Goal: Task Accomplishment & Management: Complete application form

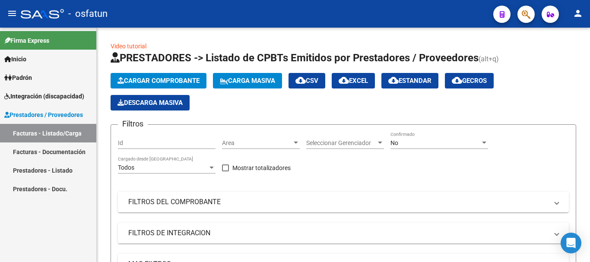
click at [29, 133] on link "Facturas - Listado/Carga" at bounding box center [48, 133] width 96 height 19
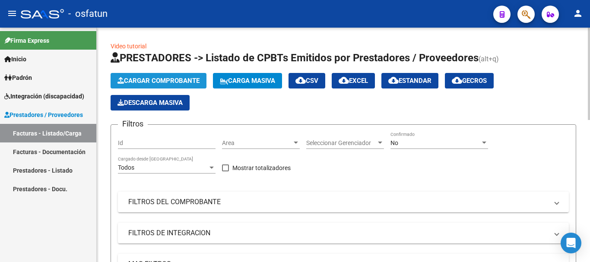
click at [149, 83] on span "Cargar Comprobante" at bounding box center [158, 81] width 82 height 8
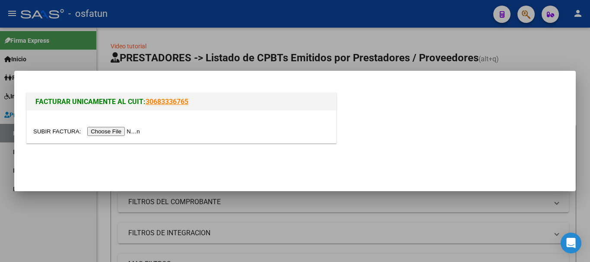
click at [102, 133] on input "file" at bounding box center [87, 131] width 109 height 9
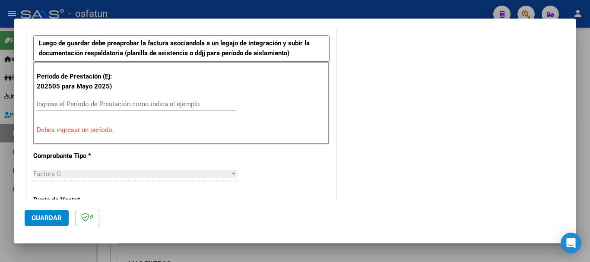
scroll to position [302, 0]
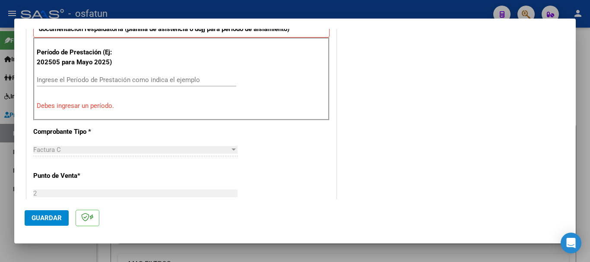
click at [168, 77] on input "Ingrese el Período de Prestación como indica el ejemplo" at bounding box center [137, 80] width 200 height 8
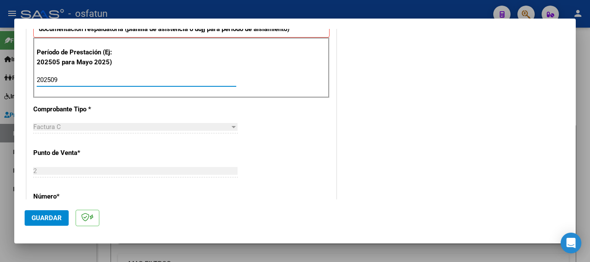
type input "202509"
click at [41, 222] on button "Guardar" at bounding box center [47, 218] width 44 height 16
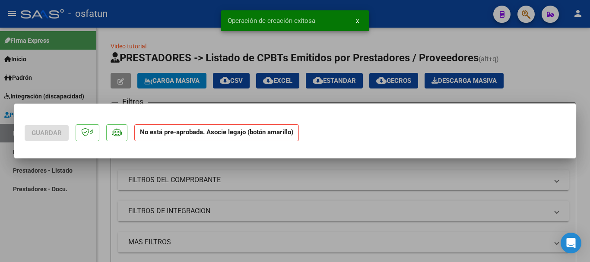
scroll to position [0, 0]
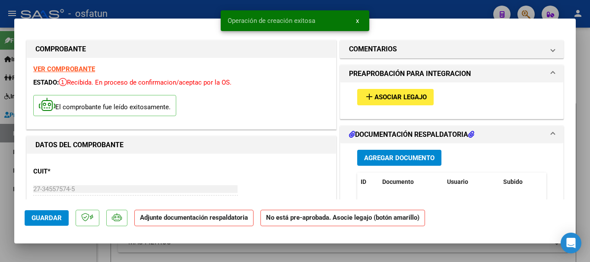
click at [394, 103] on button "add Asociar Legajo" at bounding box center [395, 97] width 76 height 16
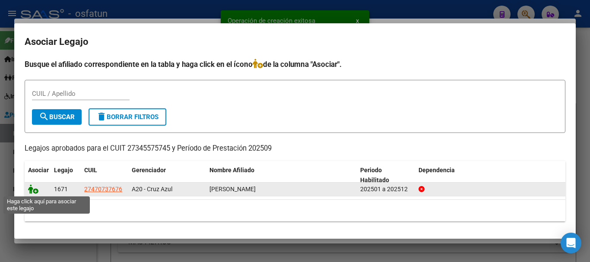
click at [30, 189] on icon at bounding box center [33, 189] width 10 height 10
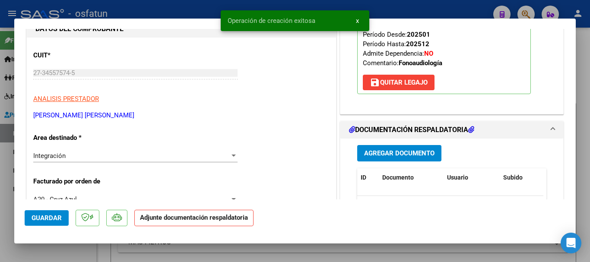
scroll to position [162, 0]
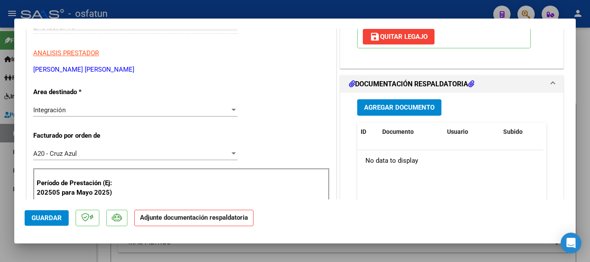
click at [395, 111] on span "Agregar Documento" at bounding box center [399, 108] width 70 height 8
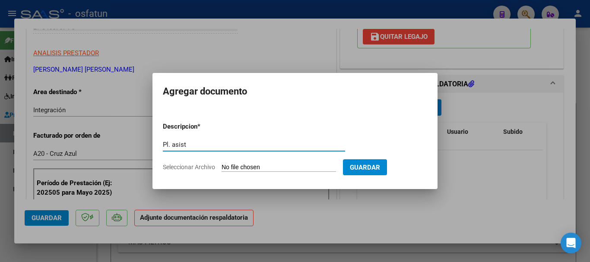
type input "Pl. asist"
click at [258, 164] on input "Seleccionar Archivo" at bounding box center [279, 168] width 114 height 8
type input "C:\fakepath\Asist sept [PERSON_NAME].pdf"
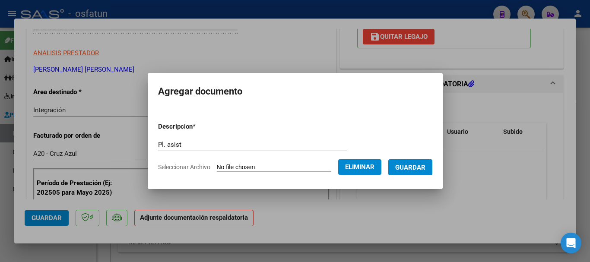
drag, startPoint x: 429, startPoint y: 163, endPoint x: 425, endPoint y: 169, distance: 7.7
click at [426, 165] on span "Guardar" at bounding box center [410, 168] width 30 height 8
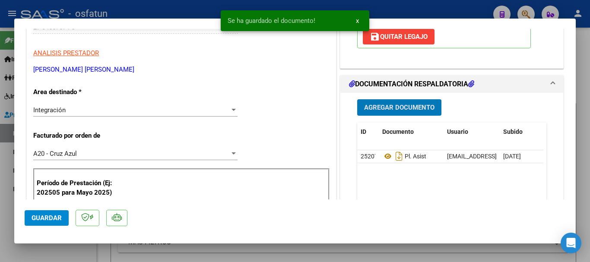
click at [413, 107] on span "Agregar Documento" at bounding box center [399, 108] width 70 height 8
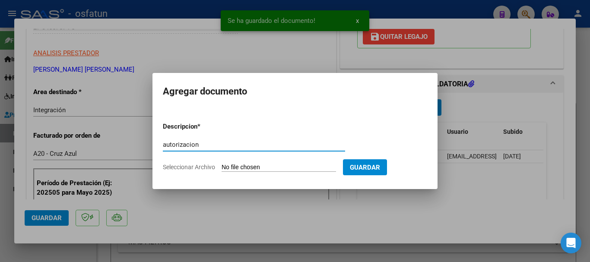
type input "autorizacion"
click at [284, 168] on input "Seleccionar Archivo" at bounding box center [279, 168] width 114 height 8
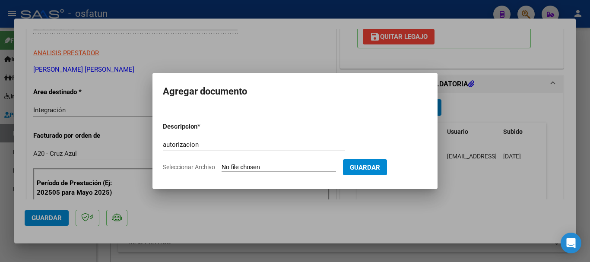
type input "C:\fakepath\Autorizacion fono.pdf"
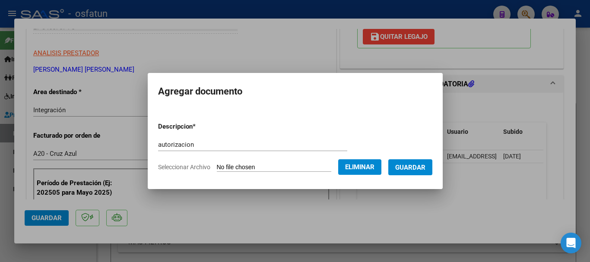
click at [429, 173] on button "Guardar" at bounding box center [410, 167] width 44 height 16
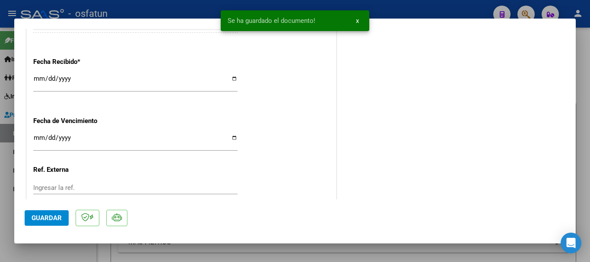
scroll to position [695, 0]
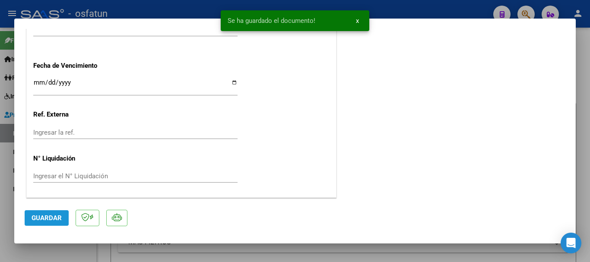
click at [30, 219] on button "Guardar" at bounding box center [47, 218] width 44 height 16
drag, startPoint x: 54, startPoint y: 220, endPoint x: 117, endPoint y: 225, distance: 62.9
click at [54, 220] on span "Guardar" at bounding box center [47, 218] width 30 height 8
click at [581, 139] on div at bounding box center [295, 131] width 590 height 262
type input "$ 0,00"
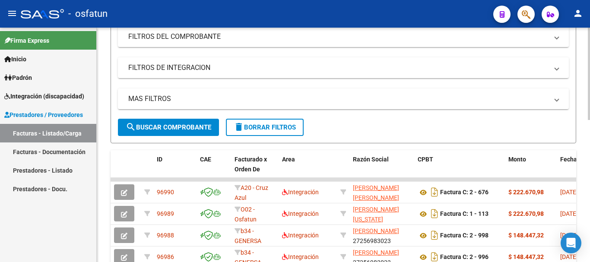
scroll to position [0, 0]
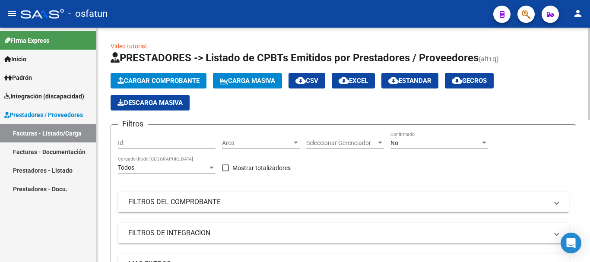
click at [590, 0] on html "menu - osfatun person Firma Express Inicio Calendario SSS Instructivos Contacto…" at bounding box center [295, 131] width 590 height 262
click at [47, 135] on link "Facturas - Listado/Carga" at bounding box center [48, 133] width 96 height 19
click at [162, 82] on span "Cargar Comprobante" at bounding box center [158, 81] width 82 height 8
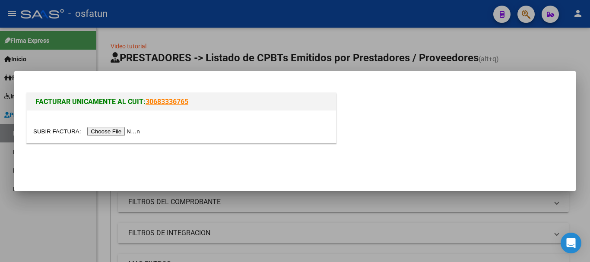
click at [117, 133] on input "file" at bounding box center [87, 131] width 109 height 9
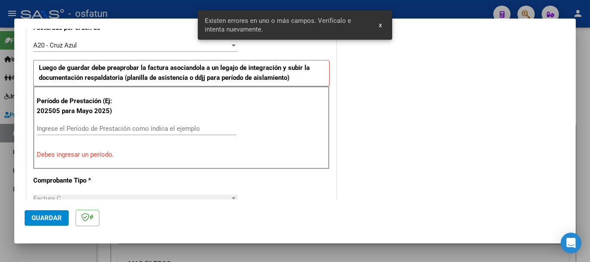
scroll to position [257, 0]
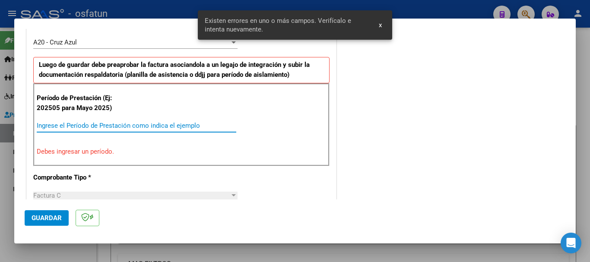
click at [59, 129] on input "Ingrese el Período de Prestación como indica el ejemplo" at bounding box center [137, 126] width 200 height 8
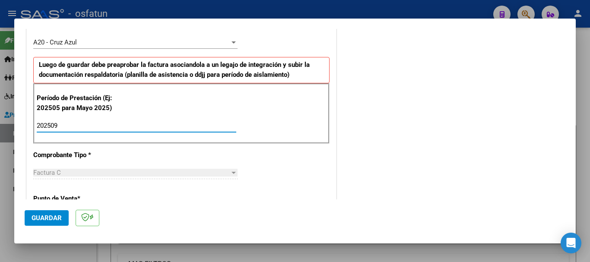
type input "202509"
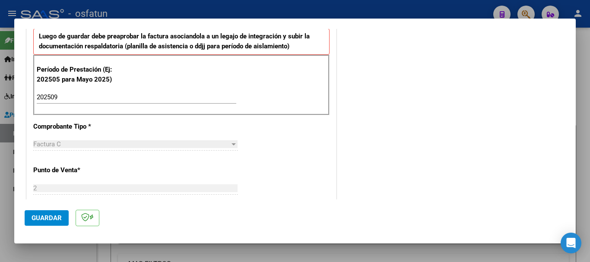
scroll to position [181, 0]
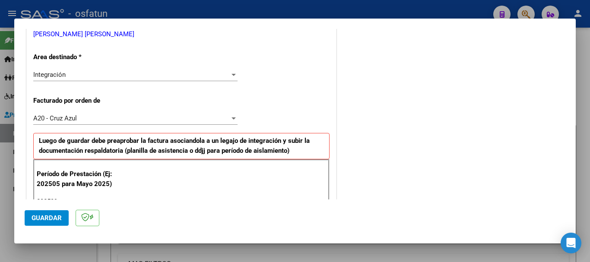
click at [48, 215] on span "Guardar" at bounding box center [47, 218] width 30 height 8
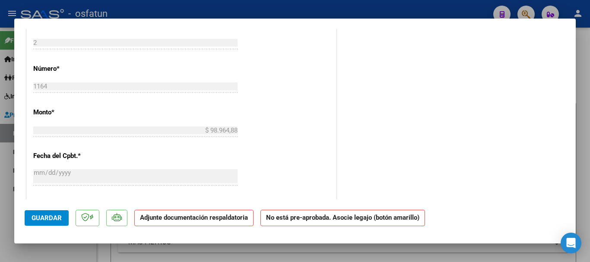
scroll to position [673, 0]
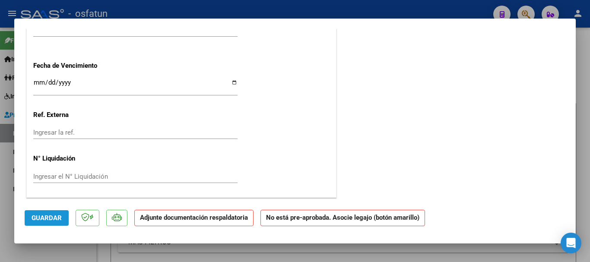
click at [51, 218] on span "Guardar" at bounding box center [47, 218] width 30 height 8
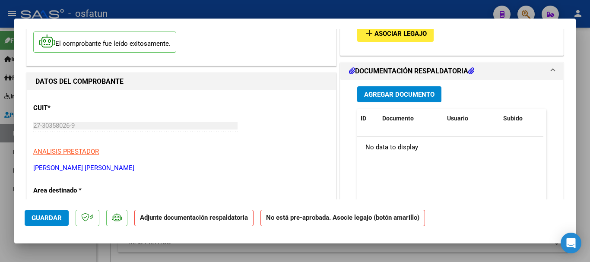
scroll to position [0, 0]
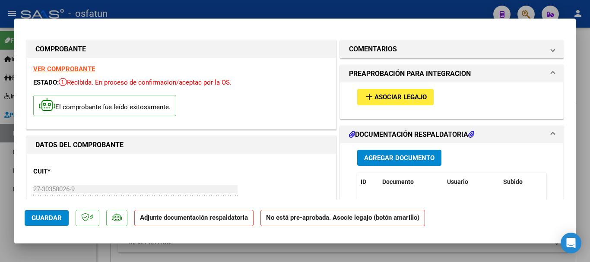
click at [417, 95] on span "Asociar Legajo" at bounding box center [401, 98] width 52 height 8
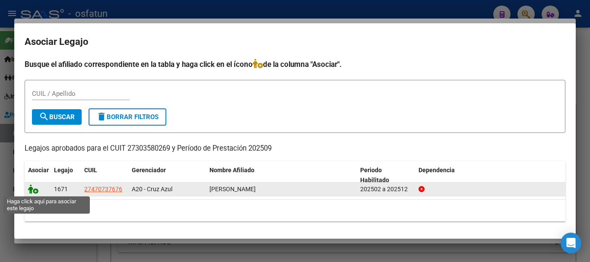
click at [32, 191] on icon at bounding box center [33, 189] width 10 height 10
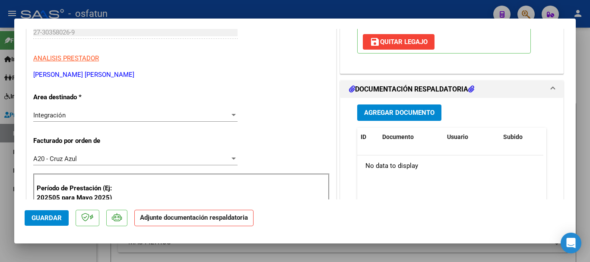
scroll to position [155, 0]
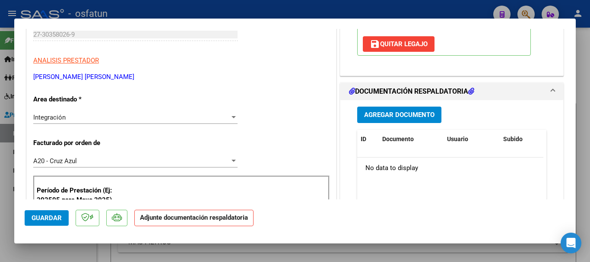
click at [405, 115] on span "Agregar Documento" at bounding box center [399, 115] width 70 height 8
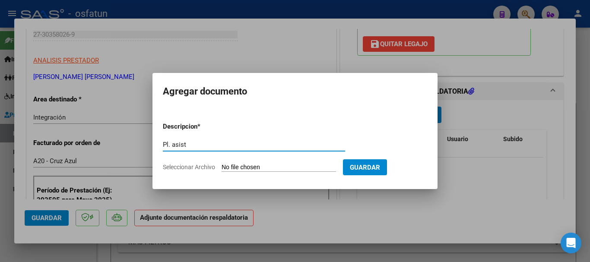
type input "Pl. asist"
click at [259, 162] on form "Descripcion * Pl. asist Escriba aquí una descripcion Seleccionar Archivo Guardar" at bounding box center [295, 146] width 264 height 63
click at [292, 170] on input "Seleccionar Archivo" at bounding box center [279, 168] width 114 height 8
type input "C:\fakepath\Asistencia [PERSON_NAME]- [PERSON_NAME].pdf"
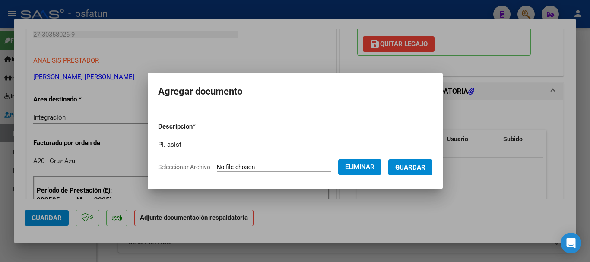
click at [426, 170] on span "Guardar" at bounding box center [410, 168] width 30 height 8
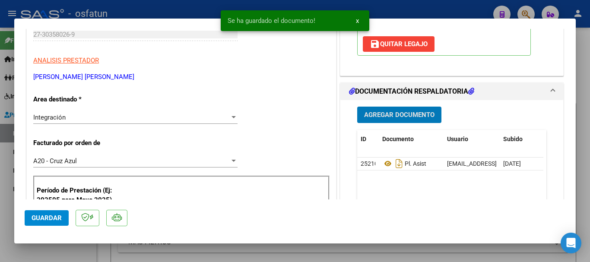
click at [389, 116] on span "Agregar Documento" at bounding box center [399, 115] width 70 height 8
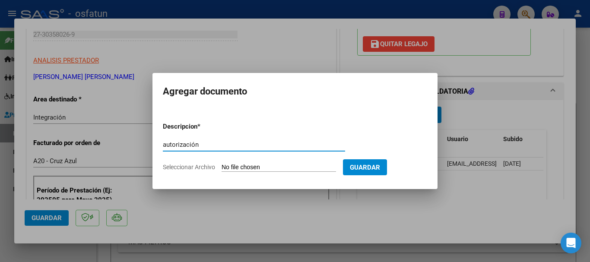
type input "autorización"
click at [273, 168] on input "Seleccionar Archivo" at bounding box center [279, 168] width 114 height 8
type input "C:\fakepath\Autorizacion psico.pdf"
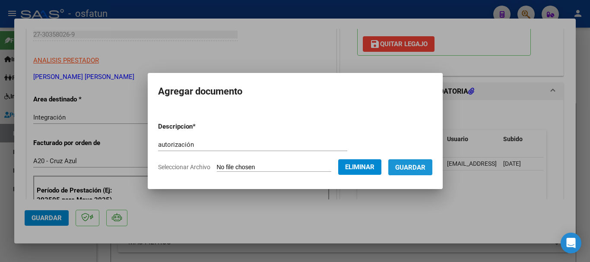
click at [426, 170] on span "Guardar" at bounding box center [410, 168] width 30 height 8
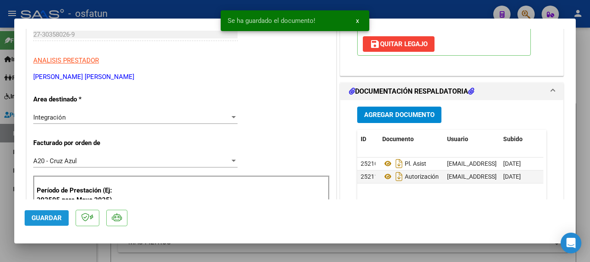
click at [34, 217] on span "Guardar" at bounding box center [47, 218] width 30 height 8
drag, startPoint x: 588, startPoint y: 213, endPoint x: 525, endPoint y: 229, distance: 64.8
click at [587, 213] on div at bounding box center [295, 131] width 590 height 262
type input "$ 0,00"
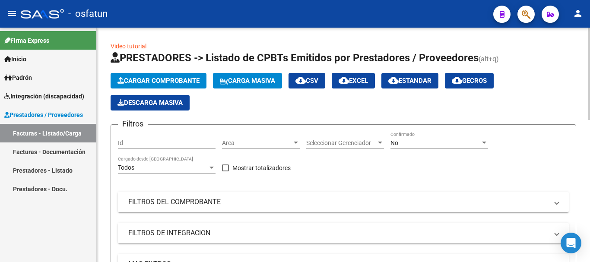
click at [137, 81] on span "Cargar Comprobante" at bounding box center [158, 81] width 82 height 8
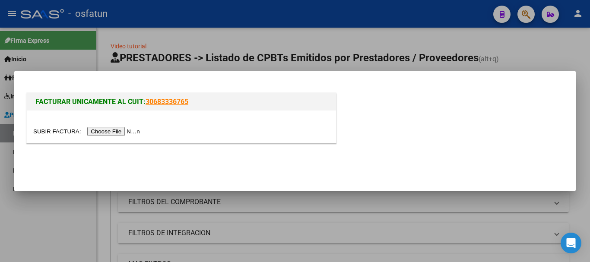
click at [131, 130] on input "file" at bounding box center [87, 131] width 109 height 9
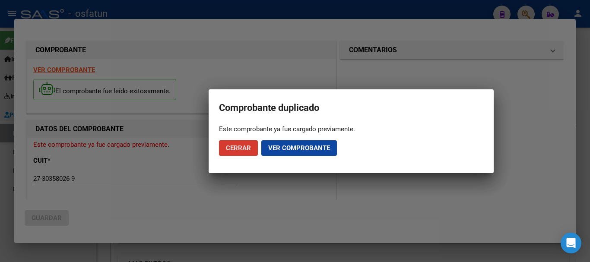
click at [246, 151] on span "Cerrar" at bounding box center [238, 148] width 25 height 8
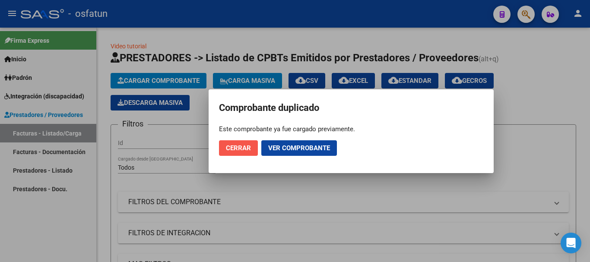
click at [235, 149] on span "Cerrar" at bounding box center [238, 148] width 25 height 8
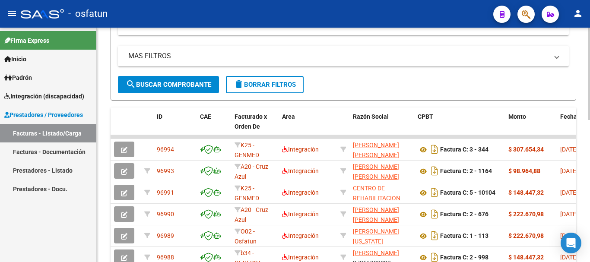
scroll to position [216, 0]
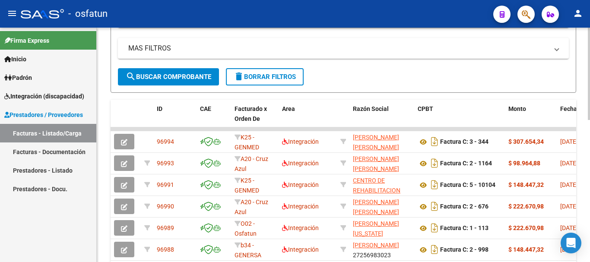
click at [590, 124] on div at bounding box center [589, 160] width 2 height 92
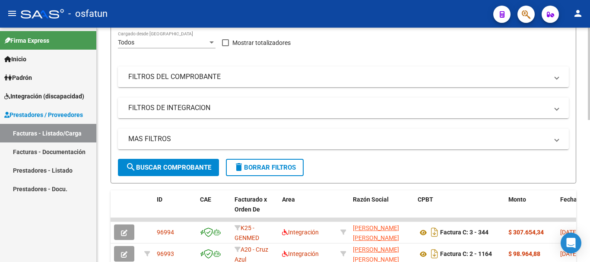
scroll to position [0, 0]
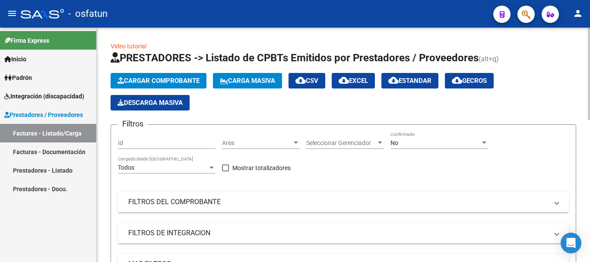
click at [590, 0] on html "menu - osfatun person Firma Express Inicio Calendario SSS Instructivos Contacto…" at bounding box center [295, 131] width 590 height 262
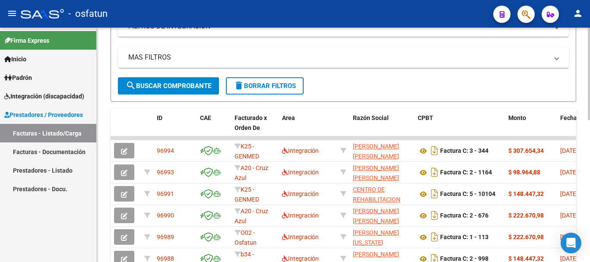
scroll to position [233, 0]
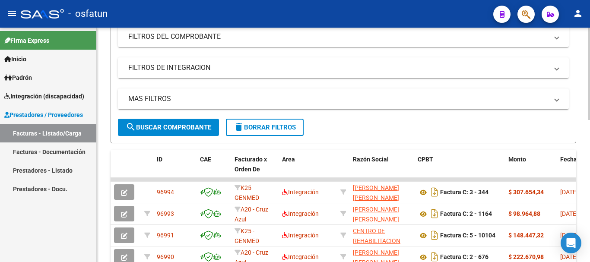
click at [587, 138] on div "Video tutorial PRESTADORES -> Listado de CPBTs Emitidos por Prestadores / Prove…" at bounding box center [344, 156] width 495 height 588
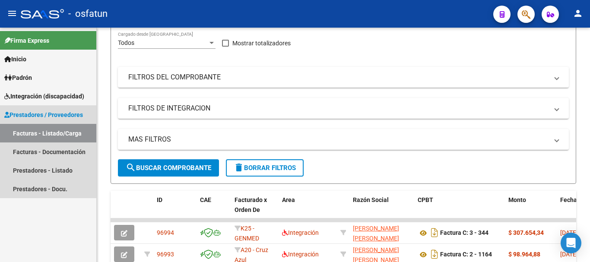
click at [55, 131] on link "Facturas - Listado/Carga" at bounding box center [48, 133] width 96 height 19
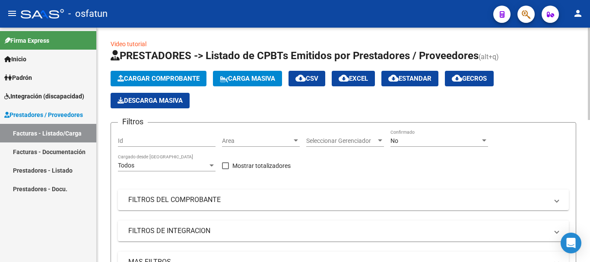
scroll to position [0, 0]
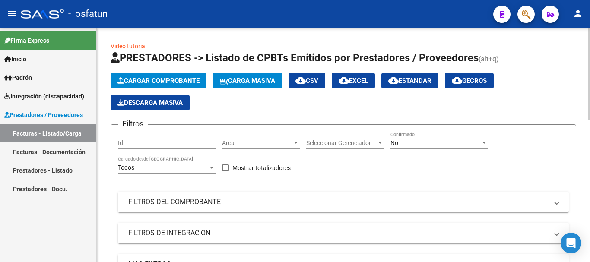
click at [147, 75] on button "Cargar Comprobante" at bounding box center [159, 81] width 96 height 16
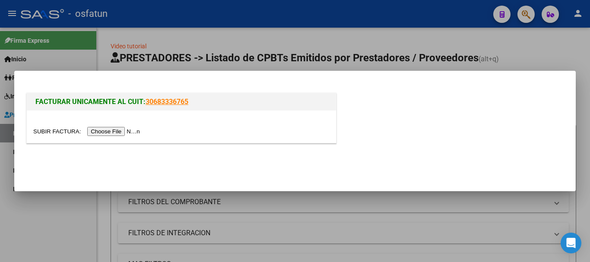
click at [98, 131] on input "file" at bounding box center [87, 131] width 109 height 9
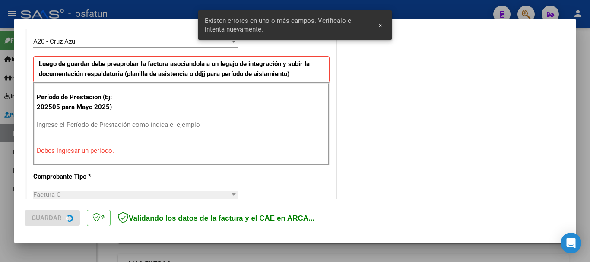
scroll to position [259, 0]
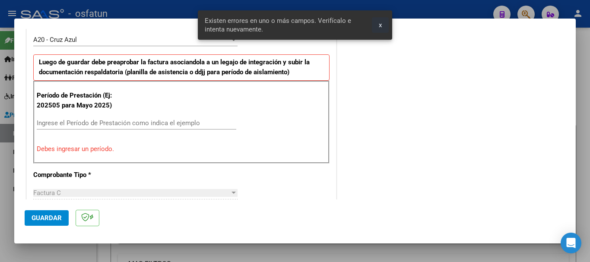
click at [379, 27] on span "x" at bounding box center [380, 25] width 3 height 8
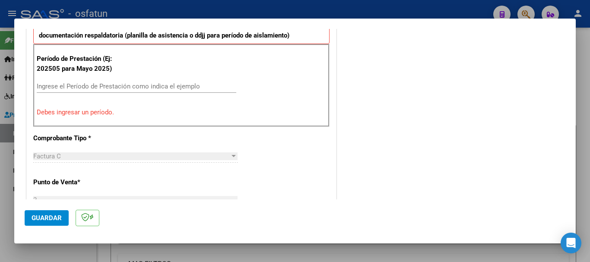
scroll to position [301, 0]
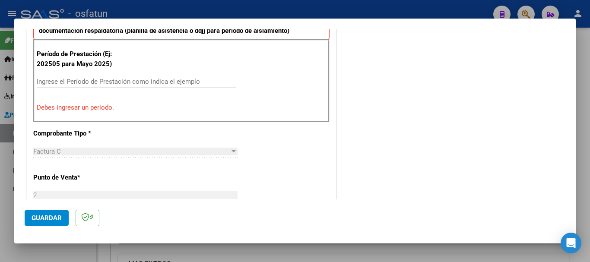
click at [95, 81] on input "Ingrese el Período de Prestación como indica el ejemplo" at bounding box center [137, 82] width 200 height 8
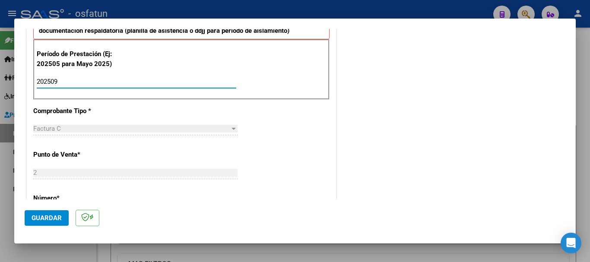
type input "202509"
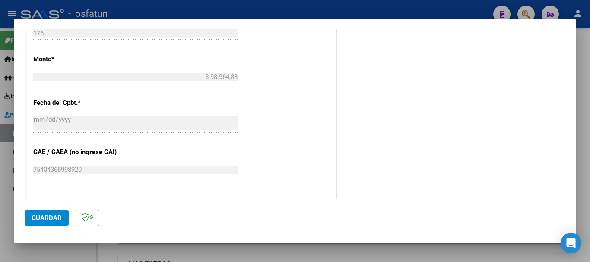
scroll to position [683, 0]
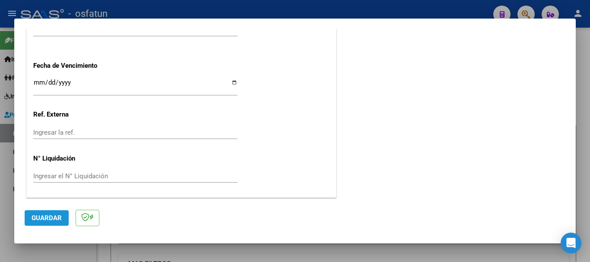
click at [38, 224] on button "Guardar" at bounding box center [47, 218] width 44 height 16
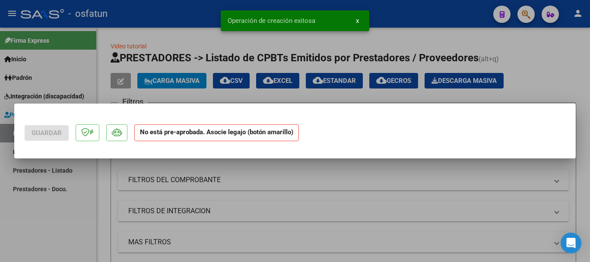
scroll to position [0, 0]
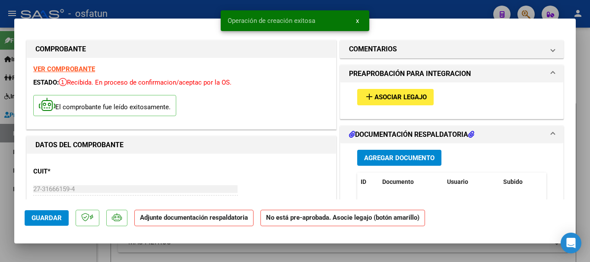
click at [408, 96] on span "Asociar Legajo" at bounding box center [401, 98] width 52 height 8
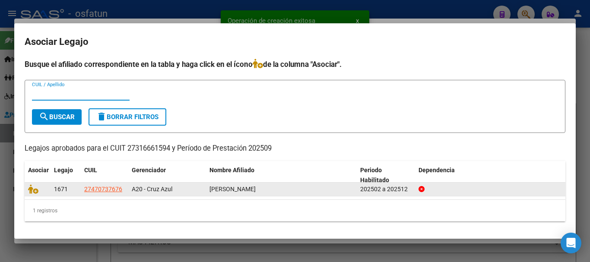
click at [28, 194] on datatable-body-cell at bounding box center [38, 189] width 26 height 13
drag, startPoint x: 27, startPoint y: 189, endPoint x: 34, endPoint y: 193, distance: 7.9
click at [28, 189] on datatable-body-cell at bounding box center [38, 189] width 26 height 13
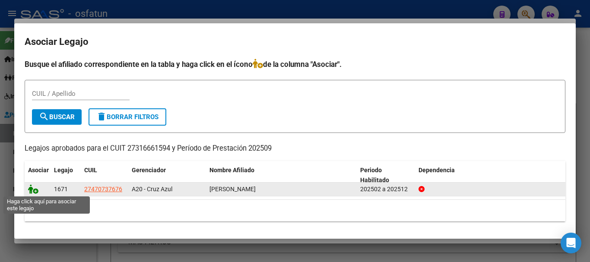
click at [31, 191] on icon at bounding box center [33, 189] width 10 height 10
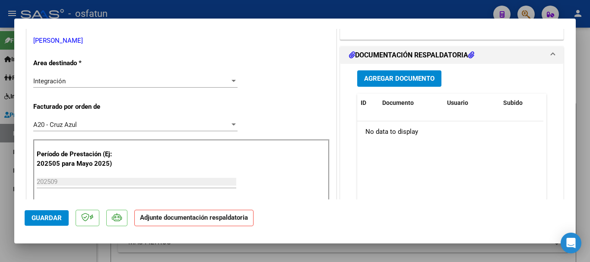
scroll to position [193, 0]
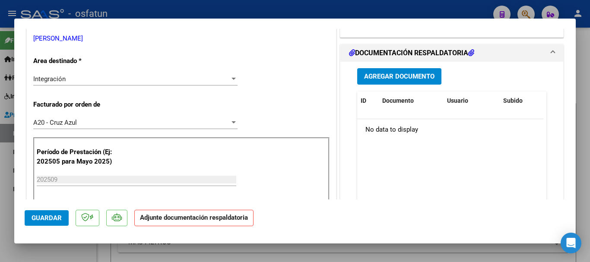
click at [414, 79] on span "Agregar Documento" at bounding box center [399, 77] width 70 height 8
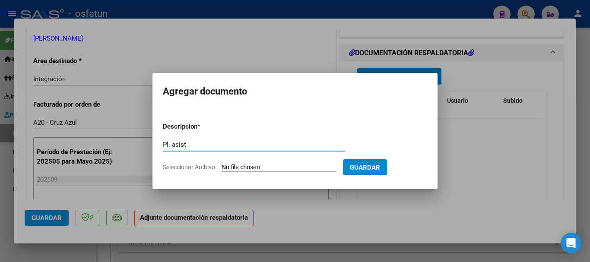
type input "Pl. asist"
click at [267, 167] on input "Seleccionar Archivo" at bounding box center [279, 168] width 114 height 8
type input "C:\fakepath\Asistencia .pdf"
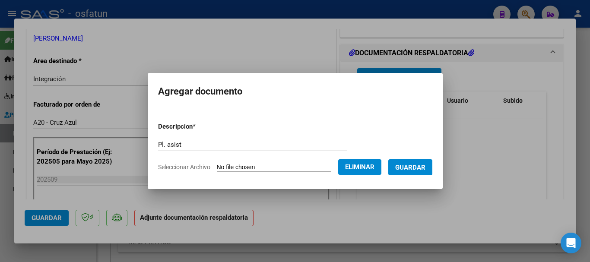
click at [426, 167] on span "Guardar" at bounding box center [410, 168] width 30 height 8
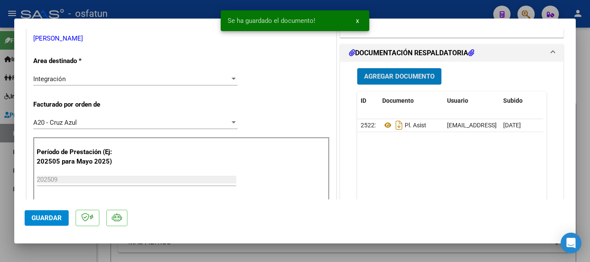
click at [407, 75] on span "Agregar Documento" at bounding box center [399, 77] width 70 height 8
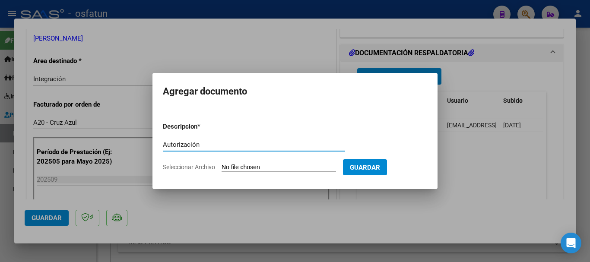
type input "Autorización"
click at [280, 164] on input "Seleccionar Archivo" at bounding box center [279, 168] width 114 height 8
type input "C:\fakepath\[PERSON_NAME][DATE] [MEDICAL_DATA].pdf"
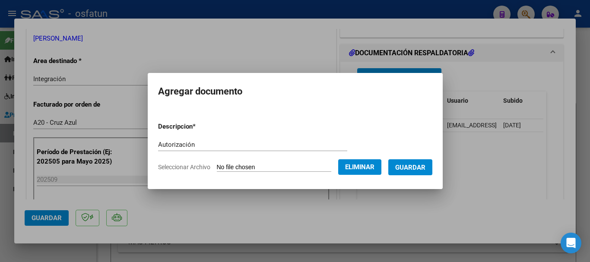
drag, startPoint x: 425, startPoint y: 168, endPoint x: 510, endPoint y: 152, distance: 86.6
click at [425, 168] on span "Guardar" at bounding box center [410, 168] width 30 height 8
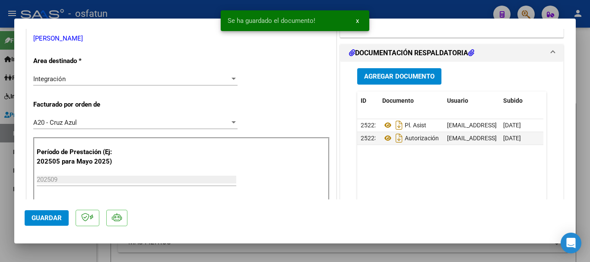
drag, startPoint x: 576, startPoint y: 92, endPoint x: 576, endPoint y: 107, distance: 14.7
click at [576, 107] on div at bounding box center [295, 131] width 590 height 262
type input "$ 0,00"
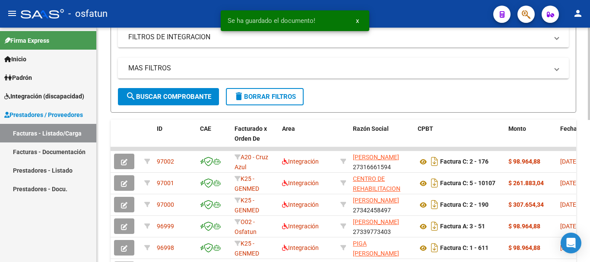
scroll to position [200, 0]
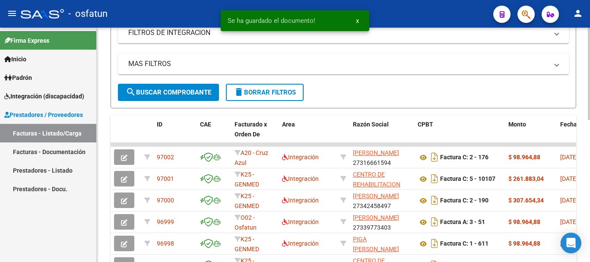
click at [588, 171] on div at bounding box center [589, 154] width 2 height 92
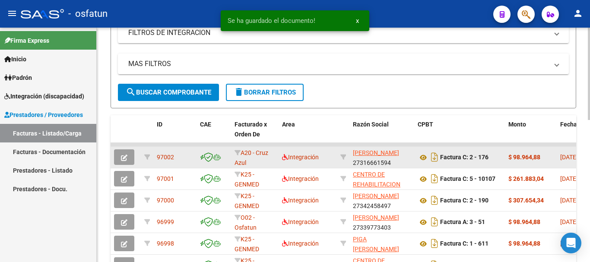
click at [125, 155] on icon "button" at bounding box center [124, 158] width 6 height 6
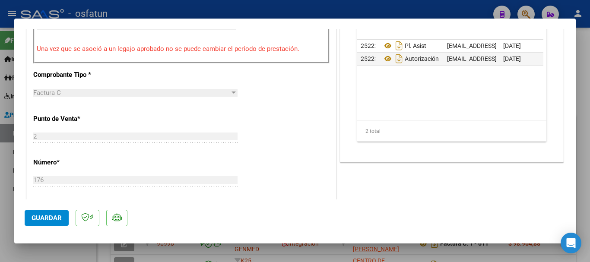
scroll to position [341, 0]
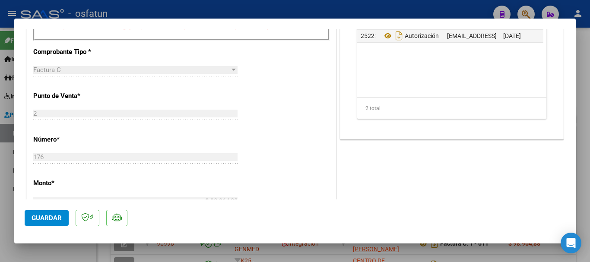
click at [45, 214] on span "Guardar" at bounding box center [47, 218] width 30 height 8
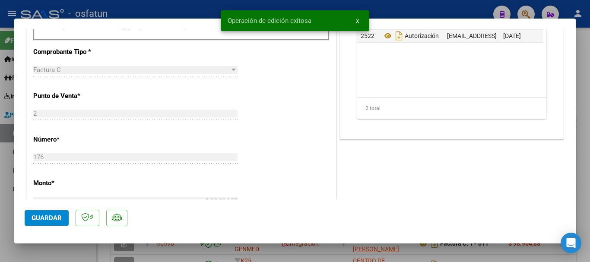
click at [587, 162] on div at bounding box center [295, 131] width 590 height 262
type input "$ 0,00"
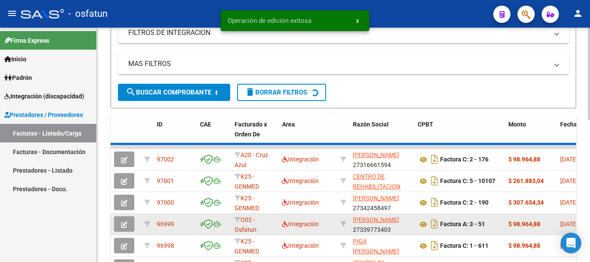
scroll to position [200, 0]
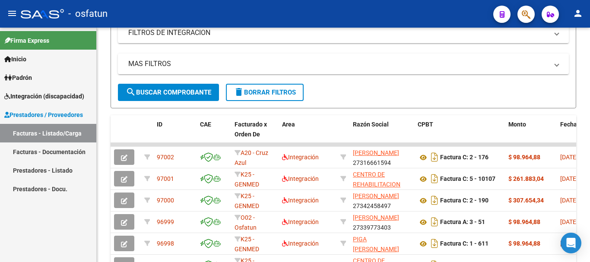
click at [44, 131] on link "Facturas - Listado/Carga" at bounding box center [48, 133] width 96 height 19
click at [34, 132] on link "Facturas - Listado/Carga" at bounding box center [48, 133] width 96 height 19
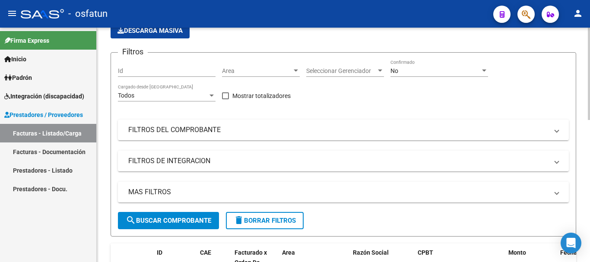
scroll to position [0, 0]
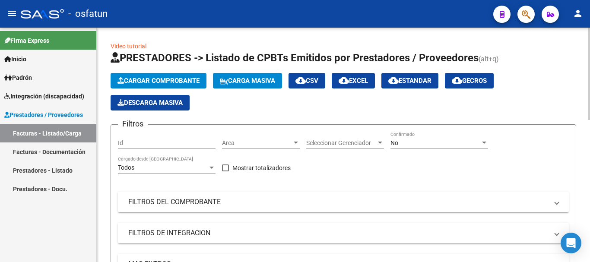
click at [572, 4] on div "menu - osfatun person Firma Express Inicio Calendario SSS Instructivos Contacto…" at bounding box center [295, 131] width 590 height 262
click at [166, 82] on span "Cargar Comprobante" at bounding box center [158, 81] width 82 height 8
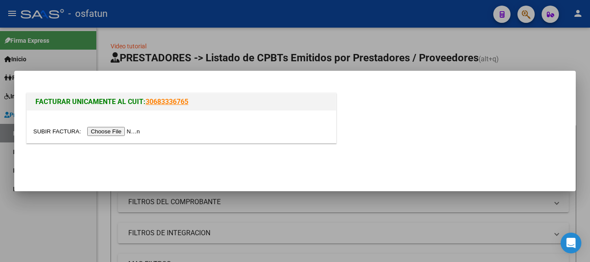
click at [124, 131] on input "file" at bounding box center [87, 131] width 109 height 9
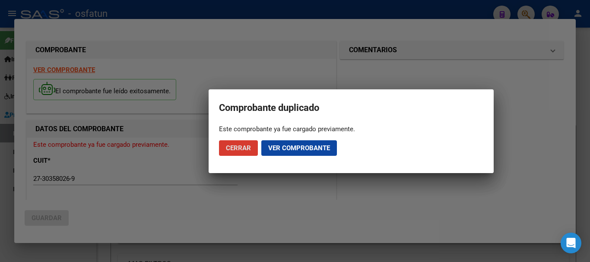
click at [243, 154] on button "Cerrar" at bounding box center [238, 148] width 39 height 16
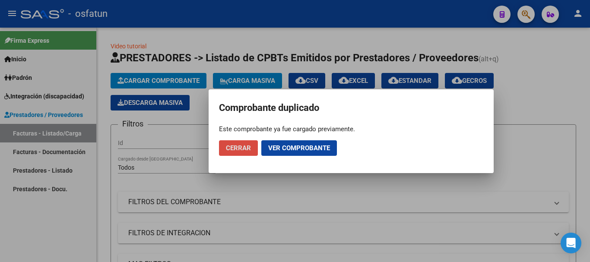
click at [235, 146] on span "Cerrar" at bounding box center [238, 148] width 25 height 8
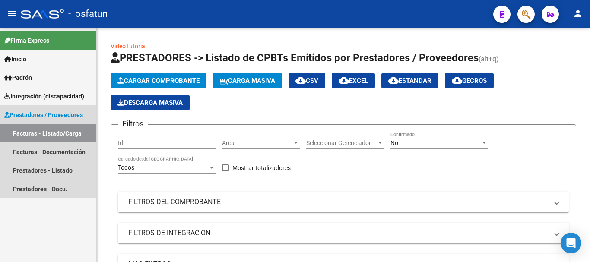
click at [38, 134] on link "Facturas - Listado/Carga" at bounding box center [48, 133] width 96 height 19
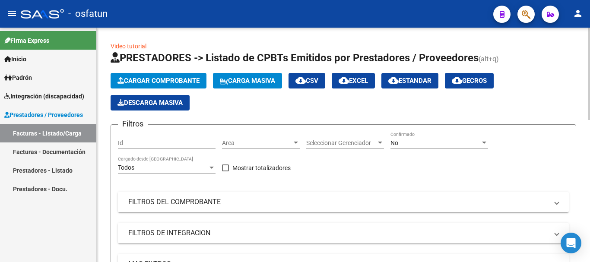
click at [174, 76] on button "Cargar Comprobante" at bounding box center [159, 81] width 96 height 16
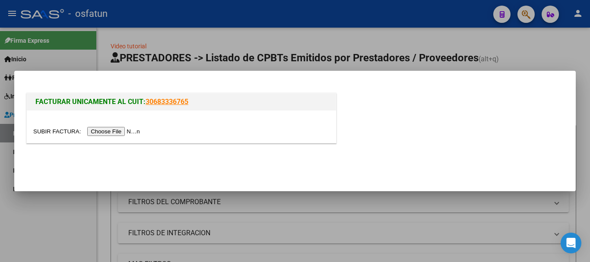
click at [124, 133] on input "file" at bounding box center [87, 131] width 109 height 9
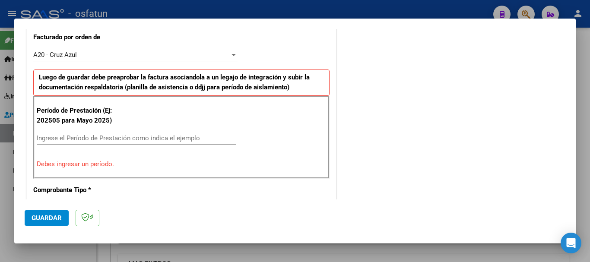
scroll to position [247, 0]
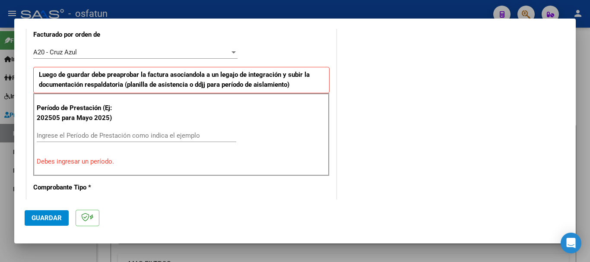
click at [60, 137] on input "Ingrese el Período de Prestación como indica el ejemplo" at bounding box center [137, 136] width 200 height 8
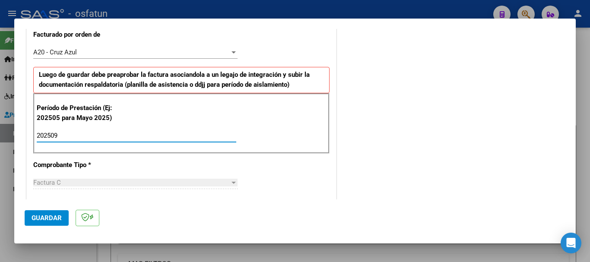
type input "202509"
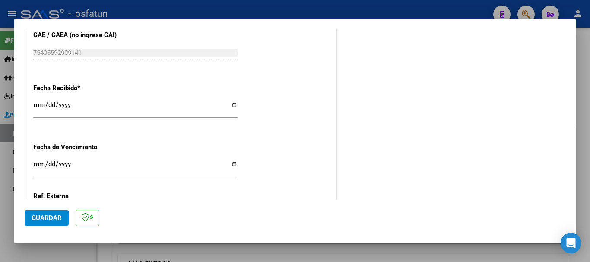
scroll to position [683, 0]
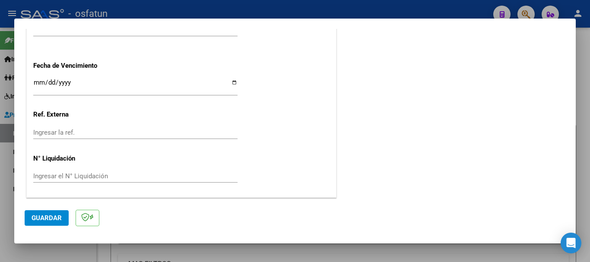
click at [46, 219] on span "Guardar" at bounding box center [47, 218] width 30 height 8
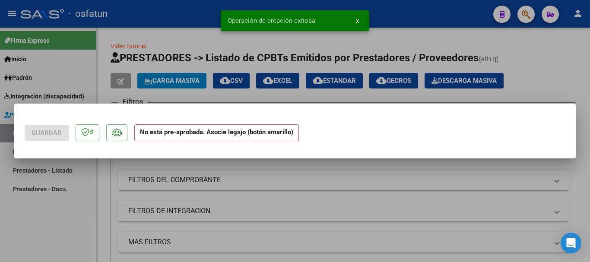
scroll to position [0, 0]
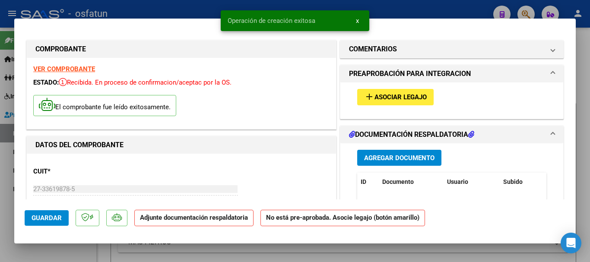
click at [378, 96] on span "Asociar Legajo" at bounding box center [401, 98] width 52 height 8
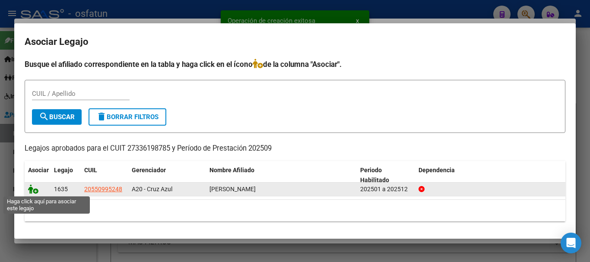
click at [34, 190] on icon at bounding box center [33, 189] width 10 height 10
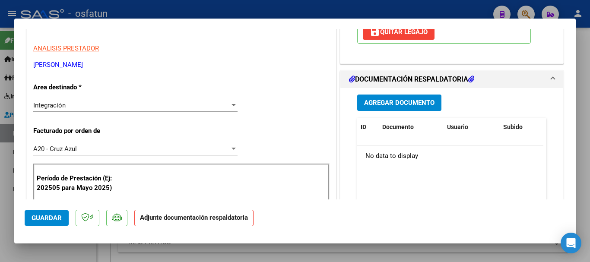
scroll to position [178, 0]
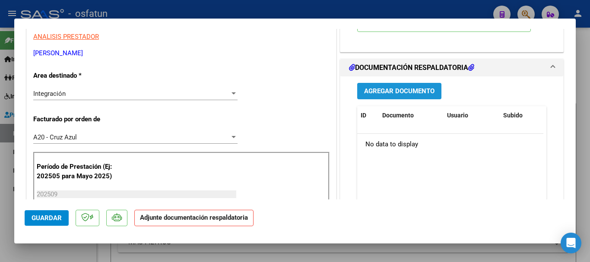
click at [369, 88] on span "Agregar Documento" at bounding box center [399, 92] width 70 height 8
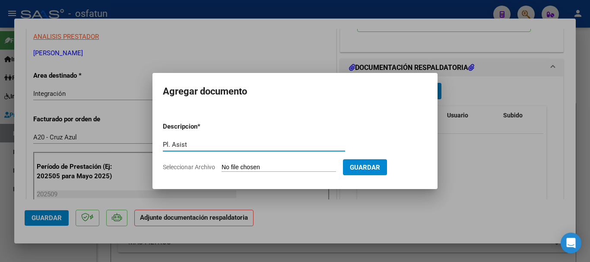
type input "Pl. Asist"
click at [250, 167] on input "Seleccionar Archivo" at bounding box center [279, 168] width 114 height 8
type input "C:\fakepath\Asistencia [PERSON_NAME] sept.pdf"
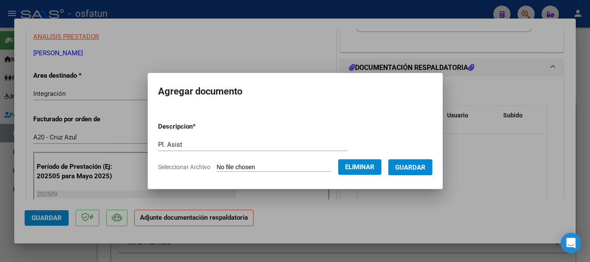
click at [419, 170] on span "Guardar" at bounding box center [410, 168] width 30 height 8
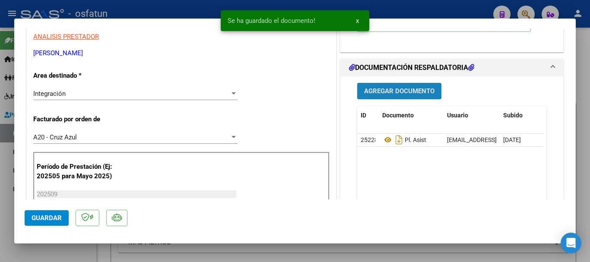
click at [381, 92] on span "Agregar Documento" at bounding box center [399, 92] width 70 height 8
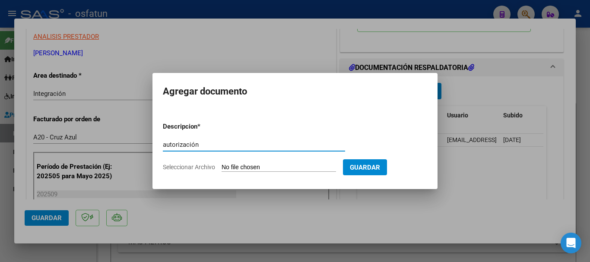
type input "autorización"
click at [241, 168] on input "Seleccionar Archivo" at bounding box center [279, 168] width 114 height 8
type input "C:\fakepath\Autorización [PERSON_NAME] (1).jpg"
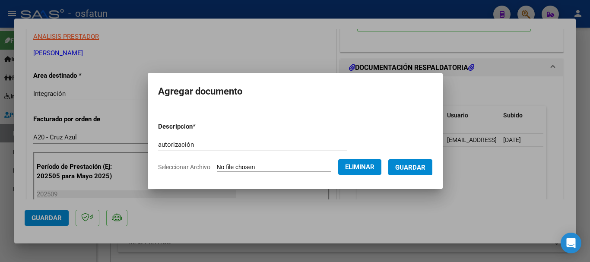
drag, startPoint x: 429, startPoint y: 169, endPoint x: 255, endPoint y: 208, distance: 178.1
click at [426, 169] on span "Guardar" at bounding box center [410, 168] width 30 height 8
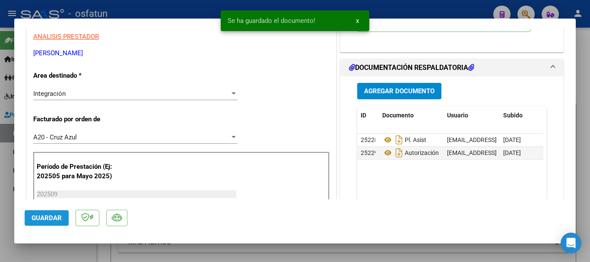
click at [44, 217] on span "Guardar" at bounding box center [47, 218] width 30 height 8
drag, startPoint x: 585, startPoint y: 131, endPoint x: 520, endPoint y: 127, distance: 65.8
click at [585, 132] on div at bounding box center [295, 131] width 590 height 262
type input "$ 0,00"
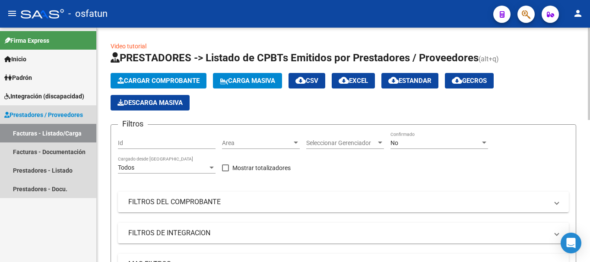
drag, startPoint x: 39, startPoint y: 138, endPoint x: 153, endPoint y: 104, distance: 119.0
click at [40, 138] on link "Facturas - Listado/Carga" at bounding box center [48, 133] width 96 height 19
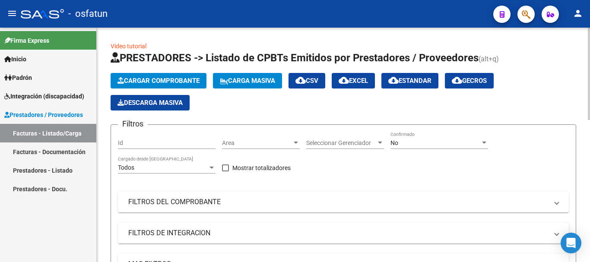
click at [160, 84] on span "Cargar Comprobante" at bounding box center [158, 81] width 82 height 8
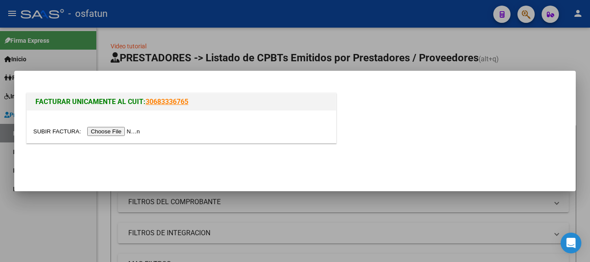
click at [125, 132] on input "file" at bounding box center [87, 131] width 109 height 9
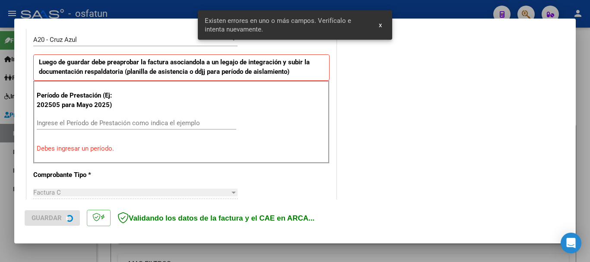
scroll to position [260, 0]
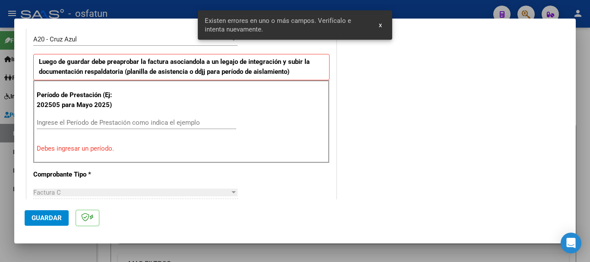
click at [83, 124] on input "Ingrese el Período de Prestación como indica el ejemplo" at bounding box center [137, 123] width 200 height 8
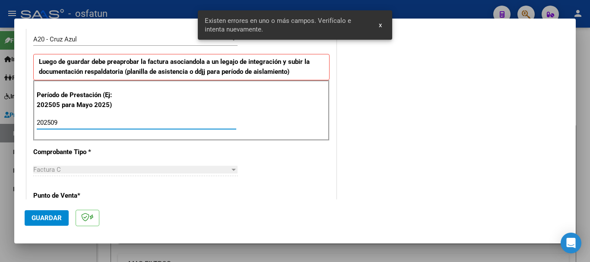
type input "202509"
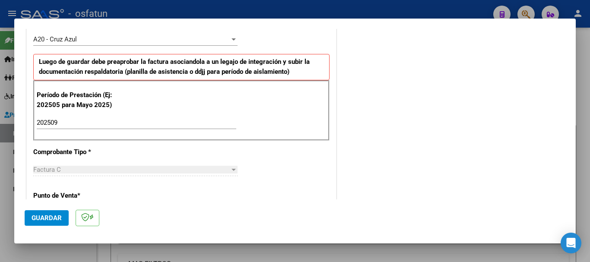
drag, startPoint x: 576, startPoint y: 105, endPoint x: 576, endPoint y: 71, distance: 33.7
click at [576, 71] on div at bounding box center [295, 131] width 590 height 262
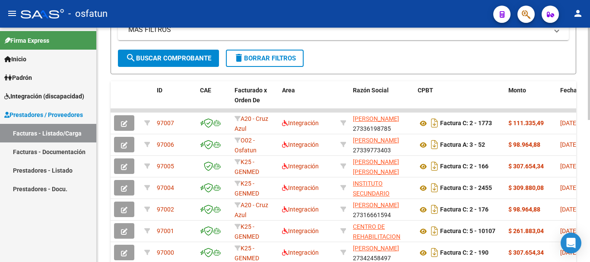
scroll to position [0, 0]
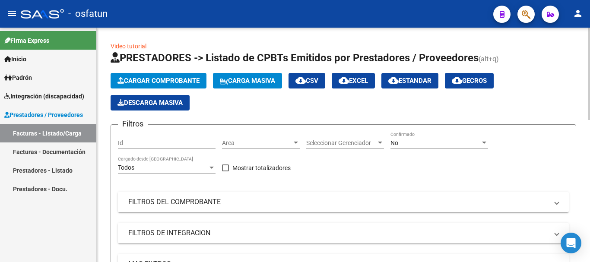
click at [136, 83] on span "Cargar Comprobante" at bounding box center [158, 81] width 82 height 8
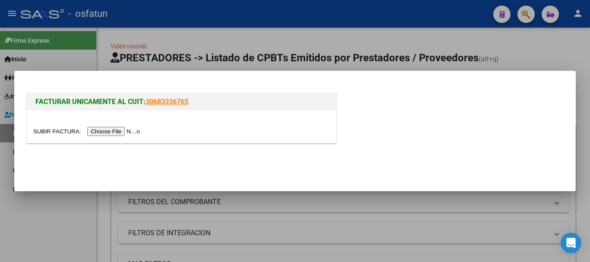
click at [122, 132] on input "file" at bounding box center [87, 131] width 109 height 9
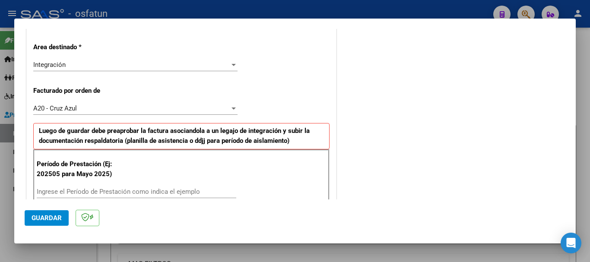
scroll to position [193, 0]
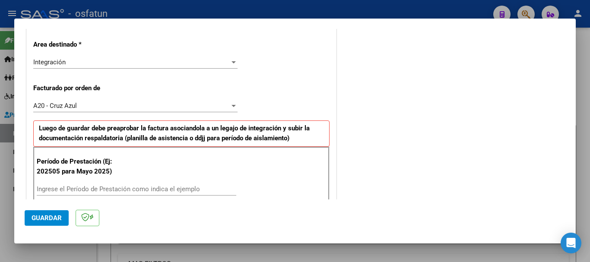
click at [93, 182] on div "Período de Prestación (Ej: 202505 para [DATE]) Ingrese el Período de Prestación…" at bounding box center [181, 188] width 296 height 83
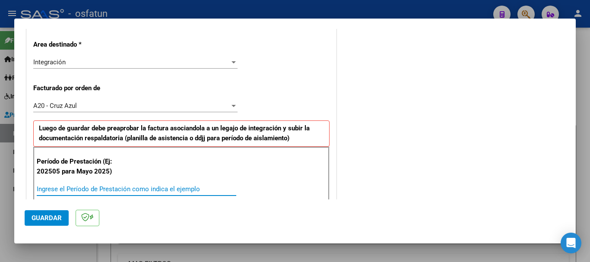
drag, startPoint x: 86, startPoint y: 187, endPoint x: 74, endPoint y: 191, distance: 12.7
click at [86, 187] on input "Ingrese el Período de Prestación como indica el ejemplo" at bounding box center [137, 189] width 200 height 8
type input "202509"
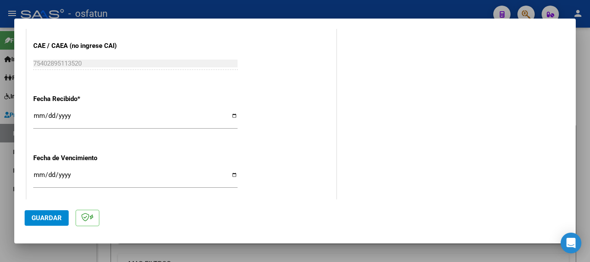
scroll to position [683, 0]
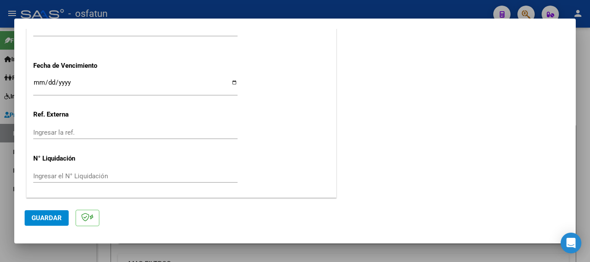
click at [45, 222] on button "Guardar" at bounding box center [47, 218] width 44 height 16
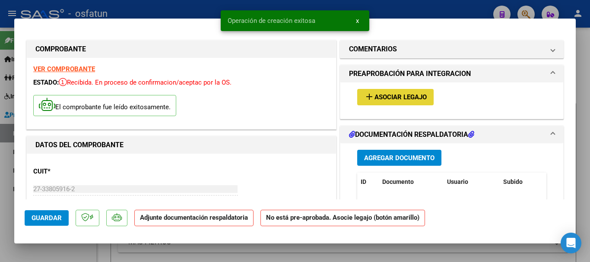
click at [394, 102] on button "add Asociar Legajo" at bounding box center [395, 97] width 76 height 16
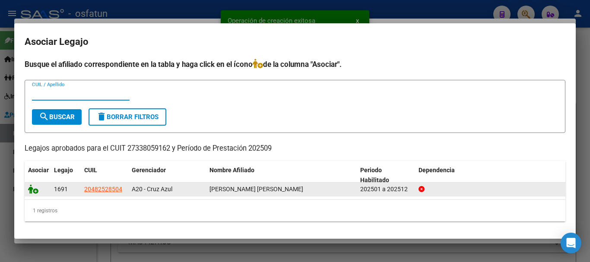
click at [30, 190] on datatable-body-cell at bounding box center [38, 189] width 26 height 13
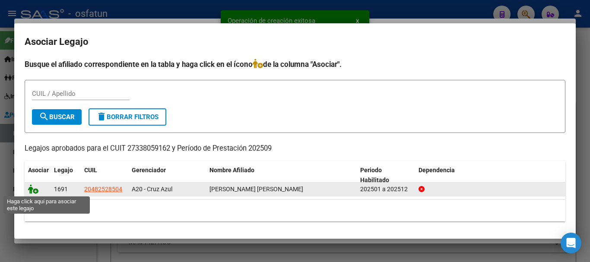
click at [32, 193] on icon at bounding box center [33, 189] width 10 height 10
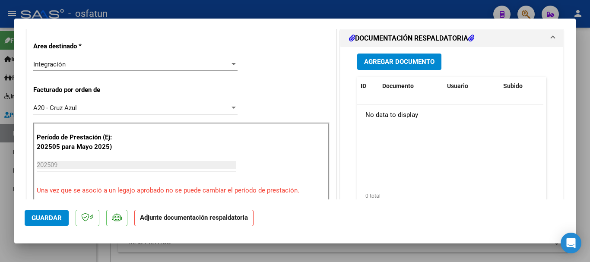
scroll to position [210, 0]
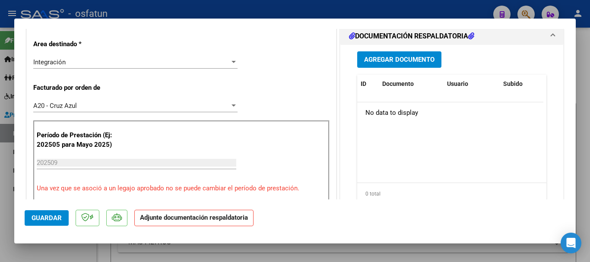
drag, startPoint x: 413, startPoint y: 64, endPoint x: 407, endPoint y: 67, distance: 5.8
click at [407, 67] on button "Agregar Documento" at bounding box center [399, 59] width 84 height 16
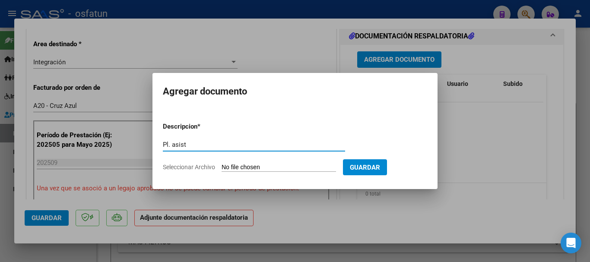
type input "Pl. asist"
click at [258, 170] on input "Seleccionar Archivo" at bounding box center [279, 168] width 114 height 8
type input "C:\fakepath\Asistencia sept [PERSON_NAME].pdf"
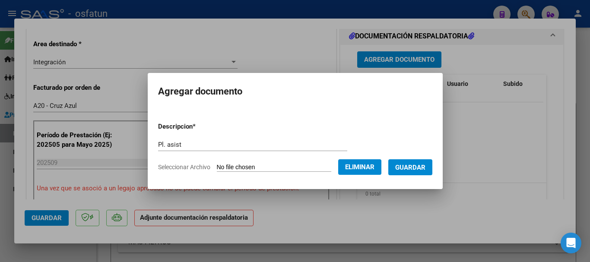
click at [420, 171] on span "Guardar" at bounding box center [410, 168] width 30 height 8
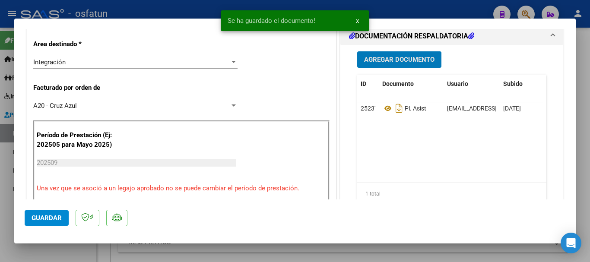
click at [396, 60] on span "Agregar Documento" at bounding box center [399, 60] width 70 height 8
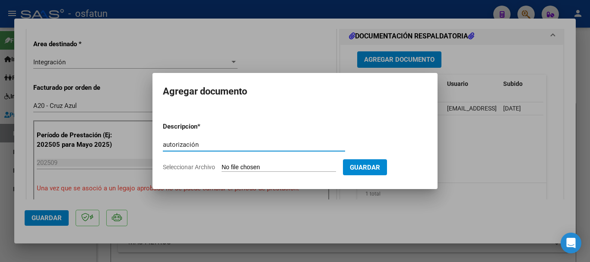
type input "autorización"
click at [295, 171] on input "Seleccionar Archivo" at bounding box center [279, 168] width 114 height 8
type input "C:\fakepath\[PERSON_NAME] _ AUTORIZACIONES 2025-3 MIA.pdf"
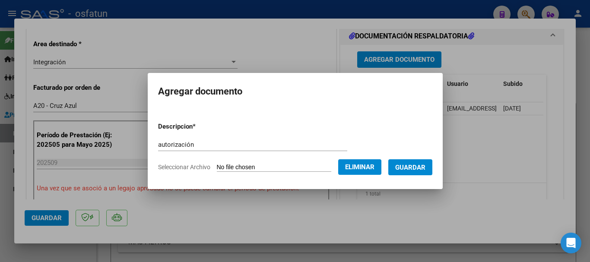
click at [416, 171] on span "Guardar" at bounding box center [410, 168] width 30 height 8
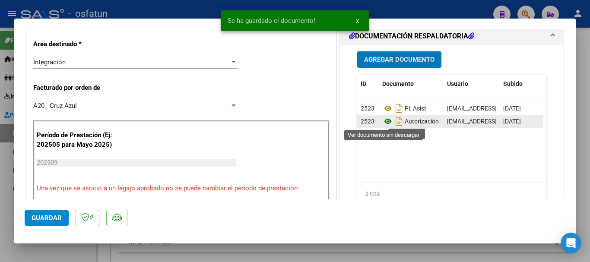
click at [385, 124] on icon at bounding box center [387, 121] width 11 height 10
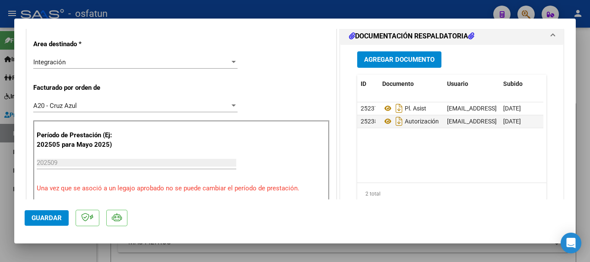
drag, startPoint x: 16, startPoint y: 217, endPoint x: 35, endPoint y: 218, distance: 19.9
click at [35, 218] on mat-dialog-container "COMPROBANTE VER COMPROBANTE ESTADO: Recibida. En proceso de confirmacion/acepta…" at bounding box center [295, 131] width 562 height 225
drag, startPoint x: 43, startPoint y: 218, endPoint x: 52, endPoint y: 223, distance: 10.3
click at [44, 219] on span "Guardar" at bounding box center [47, 218] width 30 height 8
click at [577, 158] on div at bounding box center [295, 131] width 590 height 262
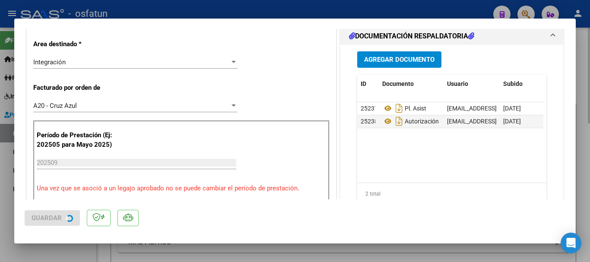
type input "$ 0,00"
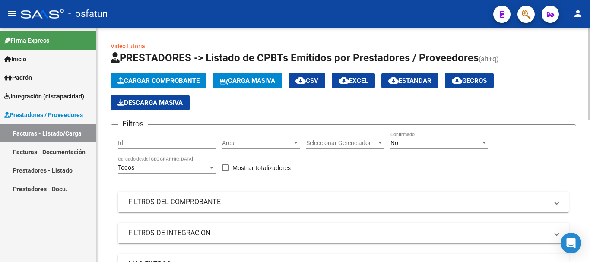
click at [124, 82] on icon "button" at bounding box center [120, 80] width 6 height 6
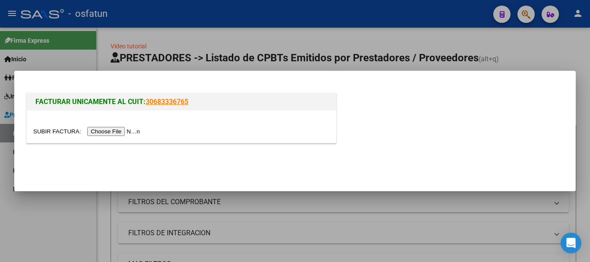
click at [105, 133] on input "file" at bounding box center [87, 131] width 109 height 9
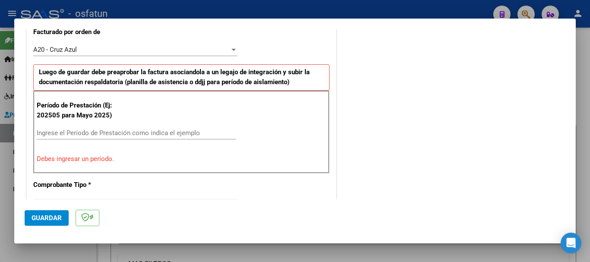
scroll to position [266, 0]
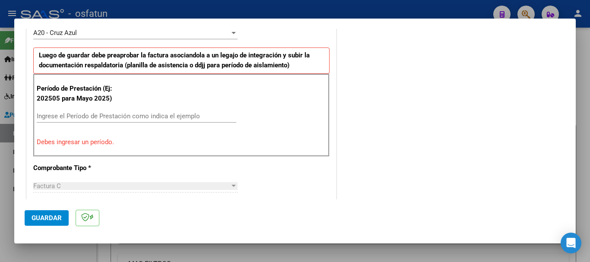
click at [132, 118] on input "Ingrese el Período de Prestación como indica el ejemplo" at bounding box center [137, 116] width 200 height 8
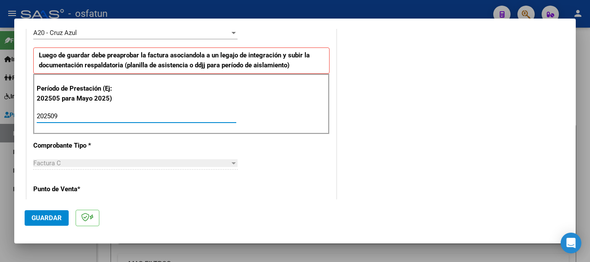
type input "202509"
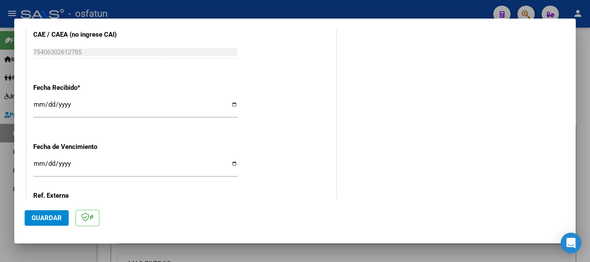
scroll to position [683, 0]
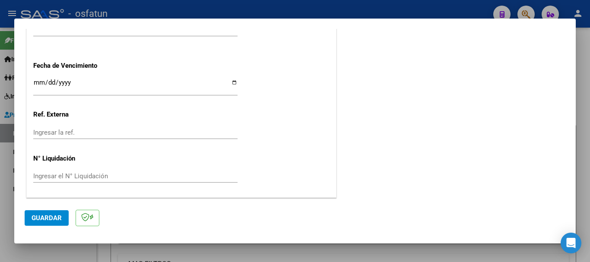
drag, startPoint x: 48, startPoint y: 216, endPoint x: 46, endPoint y: 224, distance: 8.0
click at [48, 216] on span "Guardar" at bounding box center [47, 218] width 30 height 8
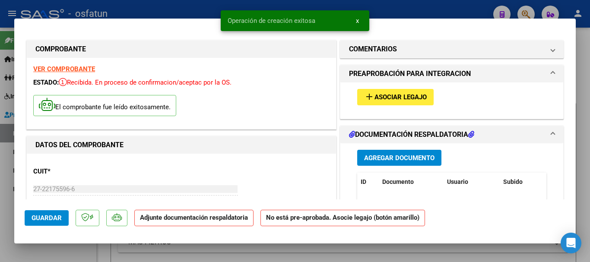
click at [397, 98] on span "Asociar Legajo" at bounding box center [401, 98] width 52 height 8
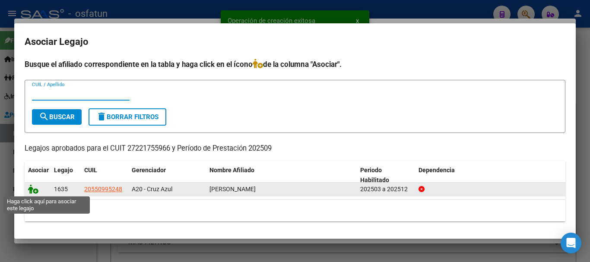
click at [32, 190] on icon at bounding box center [33, 189] width 10 height 10
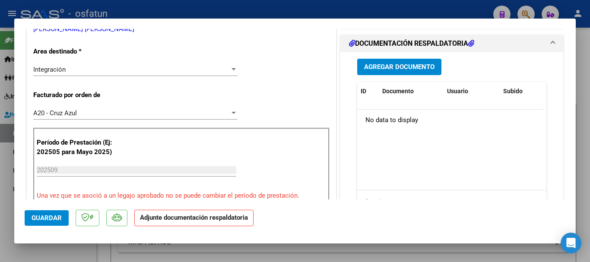
scroll to position [142, 0]
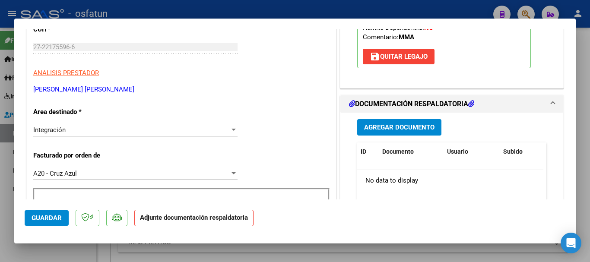
click at [406, 127] on span "Agregar Documento" at bounding box center [399, 128] width 70 height 8
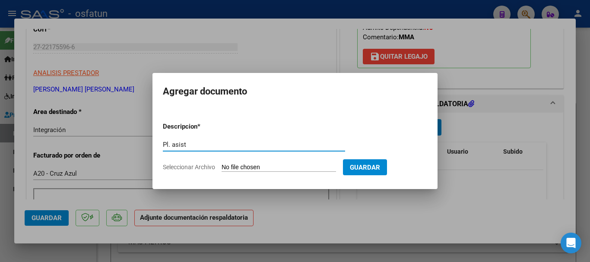
type input "Pl. asist"
click at [289, 168] on input "Seleccionar Archivo" at bounding box center [279, 168] width 114 height 8
type input "C:\fakepath\planilla de asistencia septiembre [PERSON_NAME].pdf"
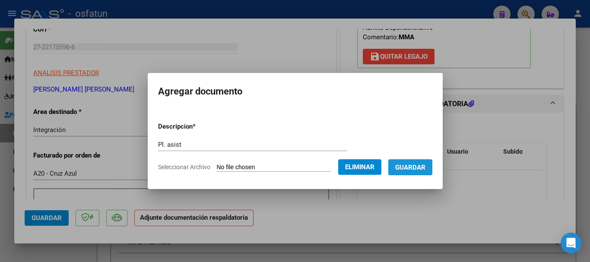
drag, startPoint x: 413, startPoint y: 169, endPoint x: 441, endPoint y: 161, distance: 29.3
click at [413, 170] on span "Guardar" at bounding box center [410, 168] width 30 height 8
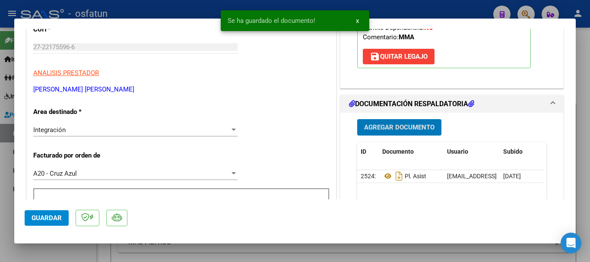
click at [386, 123] on button "Agregar Documento" at bounding box center [399, 127] width 84 height 16
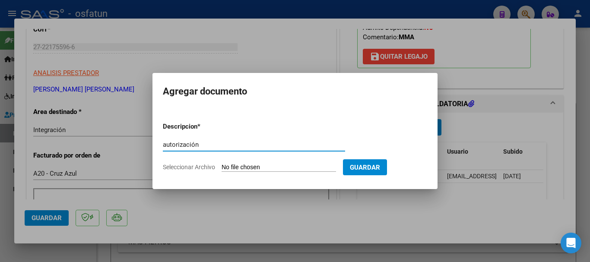
type input "autorización"
click at [276, 168] on input "Seleccionar Archivo" at bounding box center [279, 168] width 114 height 8
type input "C:\fakepath\[PERSON_NAME] AUTORIZACION MAESTRA DE APOYO 2025.pdf"
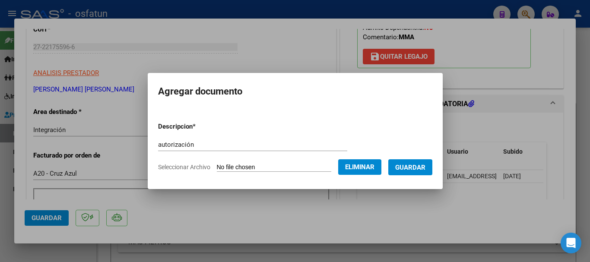
drag, startPoint x: 438, startPoint y: 170, endPoint x: 425, endPoint y: 173, distance: 13.7
click at [432, 170] on button "Guardar" at bounding box center [410, 167] width 44 height 16
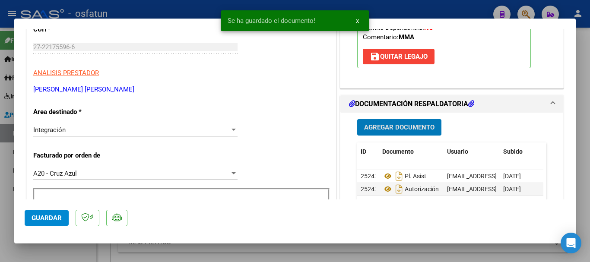
click at [63, 222] on button "Guardar" at bounding box center [47, 218] width 44 height 16
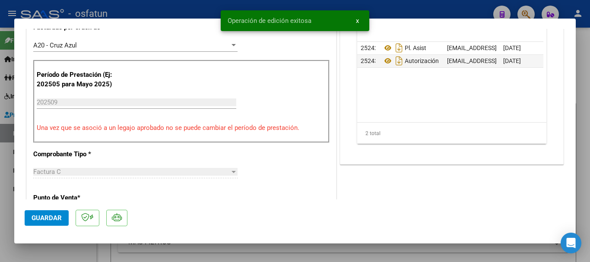
drag, startPoint x: 590, startPoint y: 159, endPoint x: 480, endPoint y: 184, distance: 112.9
click at [589, 159] on div at bounding box center [295, 131] width 590 height 262
type input "$ 0,00"
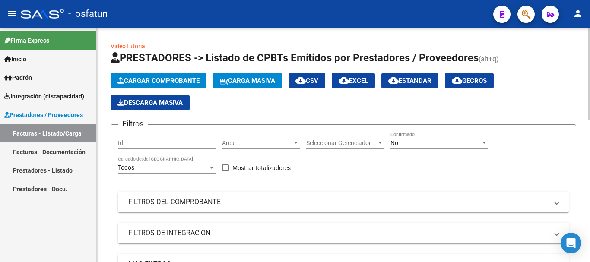
click at [133, 77] on span "Cargar Comprobante" at bounding box center [158, 81] width 82 height 8
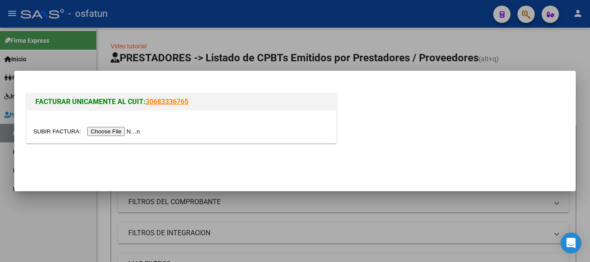
click at [122, 131] on input "file" at bounding box center [87, 131] width 109 height 9
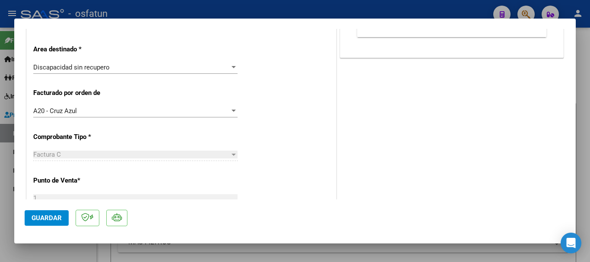
scroll to position [211, 0]
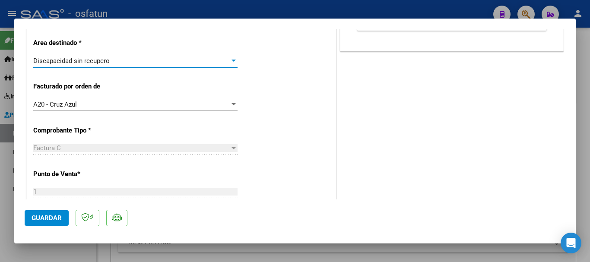
click at [123, 59] on div "Discapacidad sin recupero" at bounding box center [131, 61] width 197 height 8
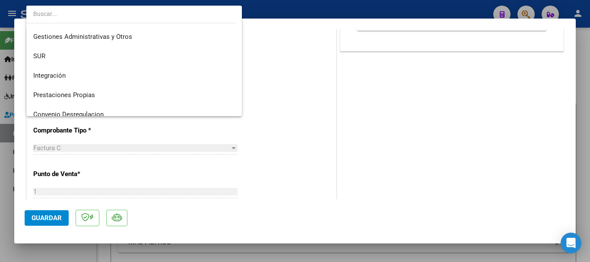
scroll to position [15, 0]
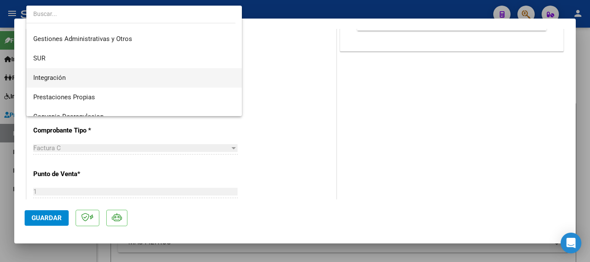
click at [124, 73] on span "Integración" at bounding box center [134, 77] width 202 height 19
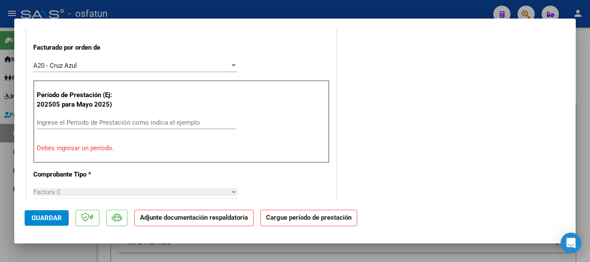
scroll to position [190, 0]
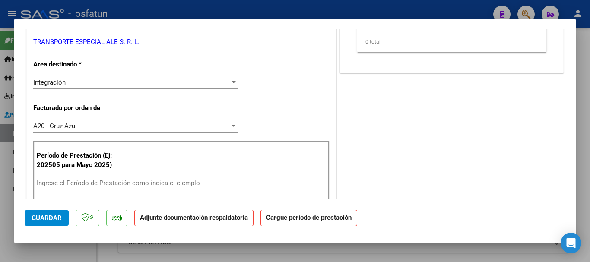
click at [195, 124] on div "A20 - Cruz Azul" at bounding box center [131, 126] width 197 height 8
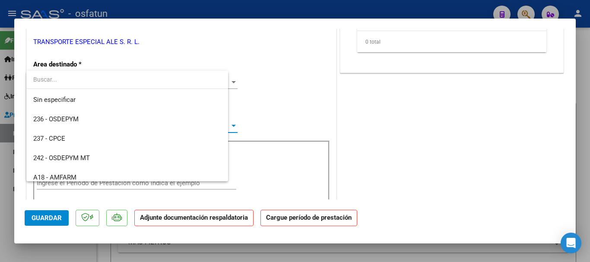
scroll to position [91, 0]
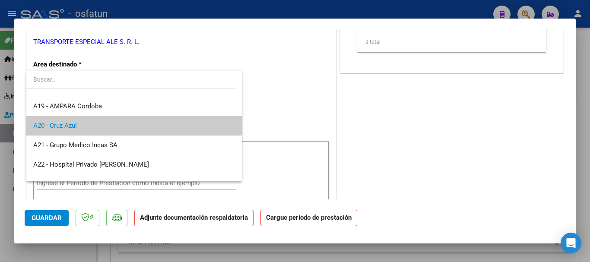
click at [195, 124] on span "A20 - Cruz Azul" at bounding box center [134, 125] width 202 height 19
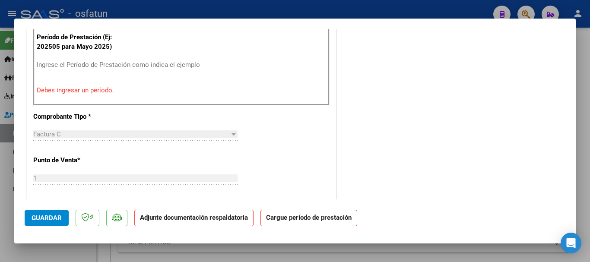
scroll to position [318, 0]
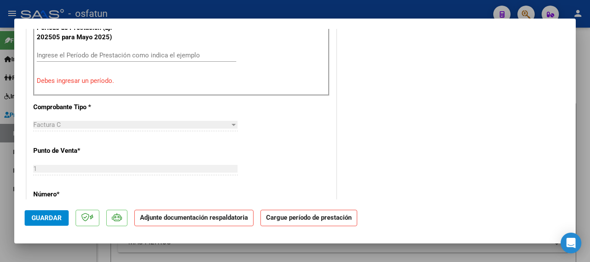
drag, startPoint x: 95, startPoint y: 44, endPoint x: 96, endPoint y: 53, distance: 8.7
click at [96, 52] on div "Período de Prestación (Ej: 202505 para [DATE]) Ingrese el Período de Prestación…" at bounding box center [181, 54] width 296 height 83
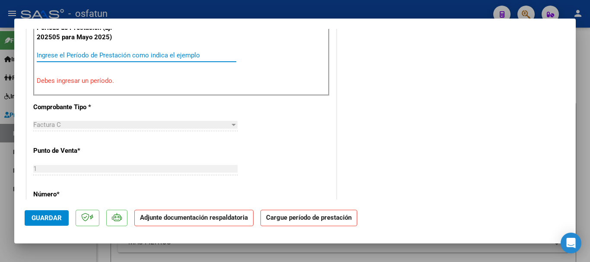
click at [96, 53] on input "Ingrese el Período de Prestación como indica el ejemplo" at bounding box center [137, 55] width 200 height 8
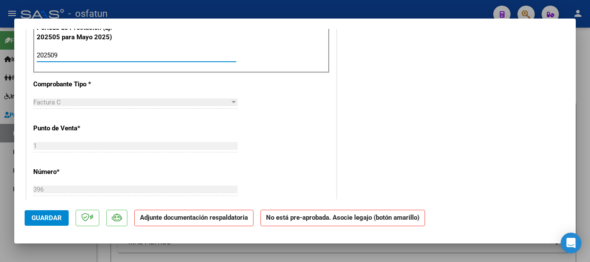
type input "202509"
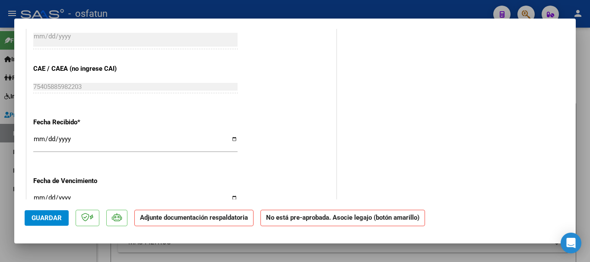
scroll to position [673, 0]
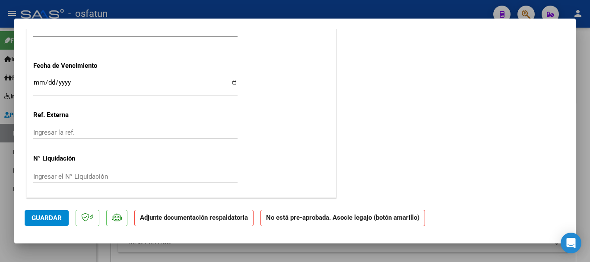
click at [41, 220] on span "Guardar" at bounding box center [47, 218] width 30 height 8
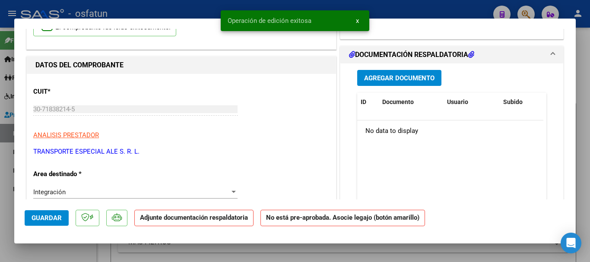
scroll to position [64, 0]
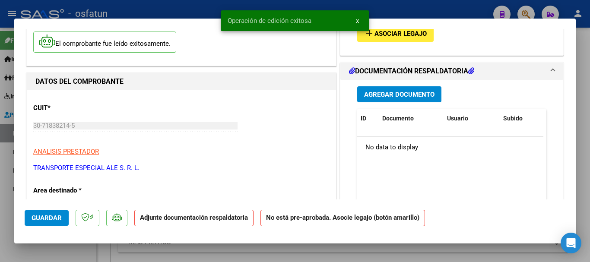
drag, startPoint x: 374, startPoint y: 35, endPoint x: 360, endPoint y: 43, distance: 16.2
click at [374, 36] on div "Operación de edición exitosa x" at bounding box center [294, 20] width 169 height 41
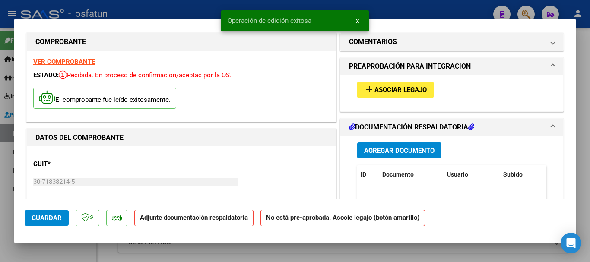
scroll to position [0, 0]
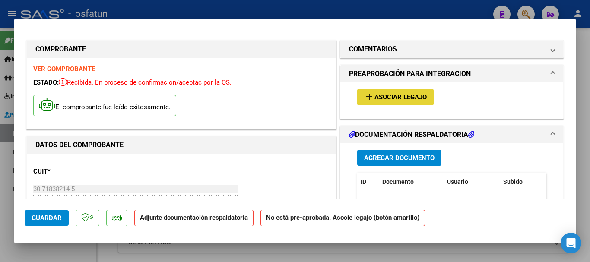
click at [394, 101] on span "Asociar Legajo" at bounding box center [401, 98] width 52 height 8
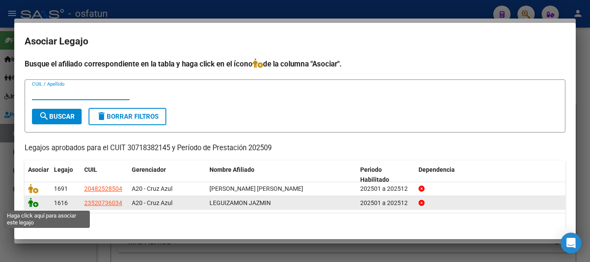
click at [35, 203] on icon at bounding box center [33, 203] width 10 height 10
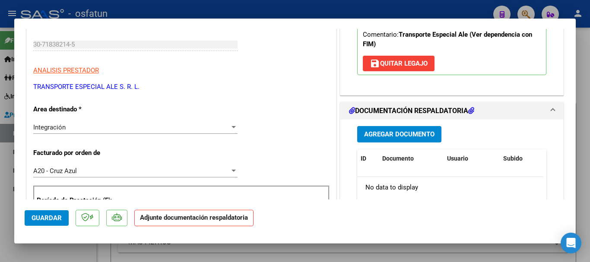
scroll to position [167, 0]
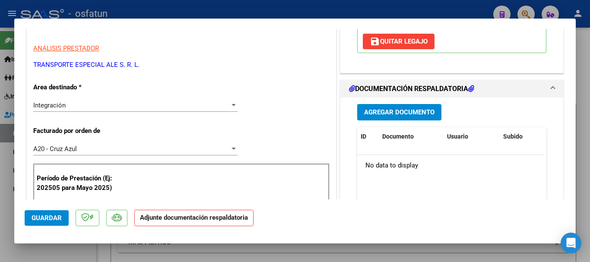
click at [412, 114] on span "Agregar Documento" at bounding box center [399, 113] width 70 height 8
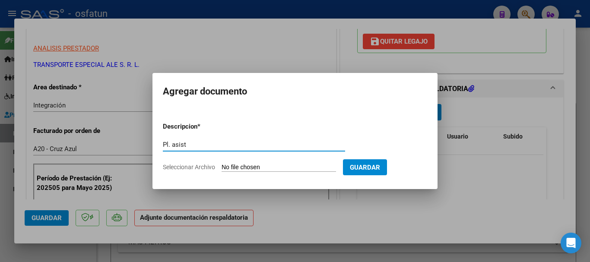
type input "Pl. asist"
click at [311, 177] on form "Descripcion * Pl. asist Escriba aquí una descripcion Seleccionar Archivo Guardar" at bounding box center [295, 146] width 264 height 63
drag, startPoint x: 302, startPoint y: 160, endPoint x: 301, endPoint y: 166, distance: 6.1
click at [302, 160] on form "Descripcion * Pl. asist Escriba aquí una descripcion Seleccionar Archivo Guardar" at bounding box center [295, 146] width 264 height 63
click at [301, 166] on input "Seleccionar Archivo" at bounding box center [279, 168] width 114 height 8
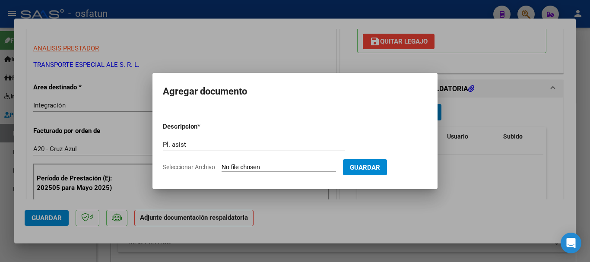
type input "C:\fakepath\Planilla asistencia [PERSON_NAME] - Escuela - [DATE] 001.jpg"
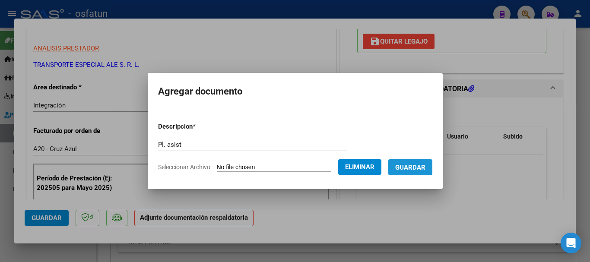
click at [422, 171] on button "Guardar" at bounding box center [410, 167] width 44 height 16
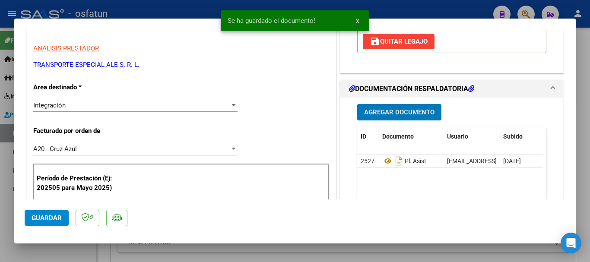
click at [395, 113] on span "Agregar Documento" at bounding box center [399, 113] width 70 height 8
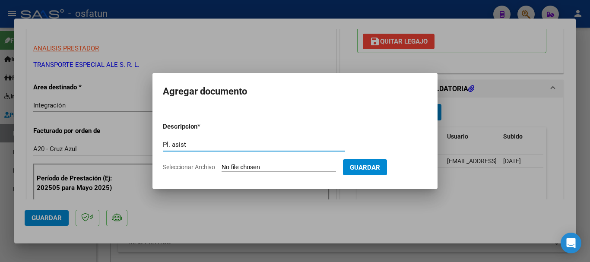
click at [273, 170] on input "Seleccionar Archivo" at bounding box center [279, 168] width 114 height 8
click at [218, 147] on input "Pl. asist" at bounding box center [254, 145] width 182 height 8
type input "Pl. asist terapias"
click at [268, 168] on input "Seleccionar Archivo" at bounding box center [279, 168] width 114 height 8
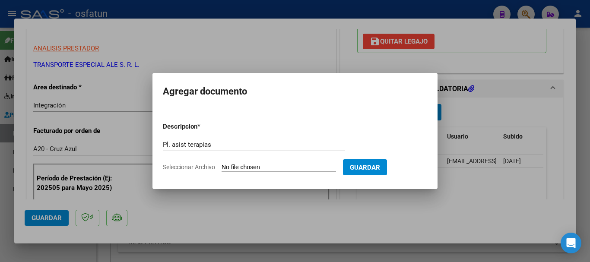
type input "C:\fakepath\Planilla asistencia [PERSON_NAME] - Terapias - [DATE] 001.jpg"
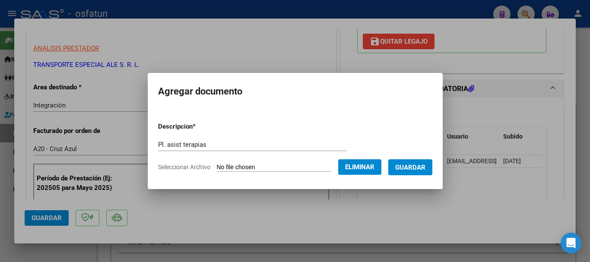
click at [425, 170] on span "Guardar" at bounding box center [410, 168] width 30 height 8
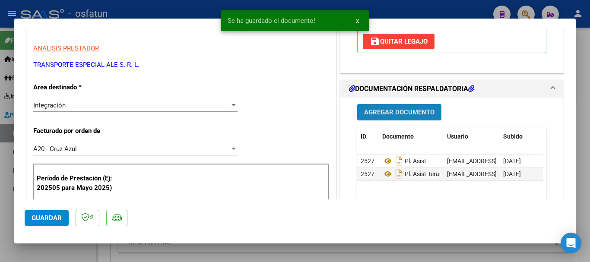
click at [392, 109] on span "Agregar Documento" at bounding box center [399, 113] width 70 height 8
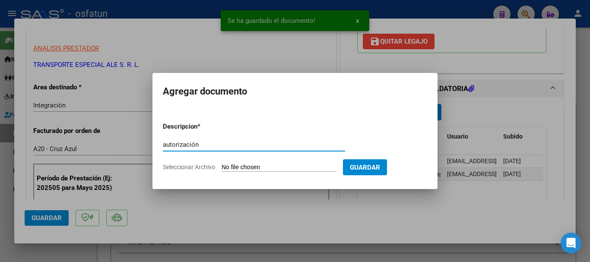
type input "autorización"
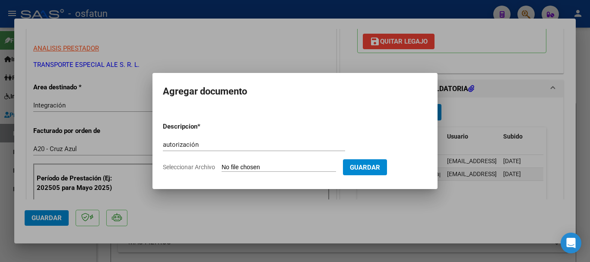
click at [319, 170] on input "Seleccionar Archivo" at bounding box center [279, 168] width 114 height 8
type input "C:\fakepath\Prespuesto [PERSON_NAME] (sin dependencia) 2025.pdf"
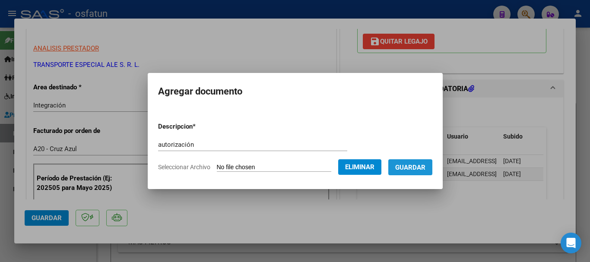
click at [429, 172] on button "Guardar" at bounding box center [410, 167] width 44 height 16
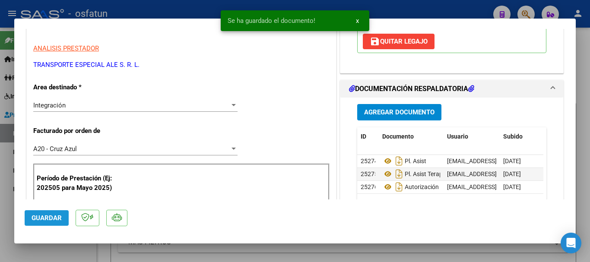
click at [52, 216] on span "Guardar" at bounding box center [47, 218] width 30 height 8
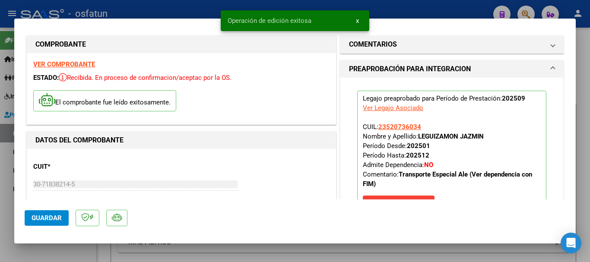
scroll to position [0, 0]
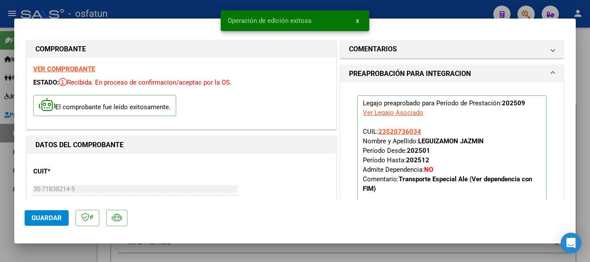
click at [580, 94] on div at bounding box center [295, 131] width 590 height 262
type input "$ 0,00"
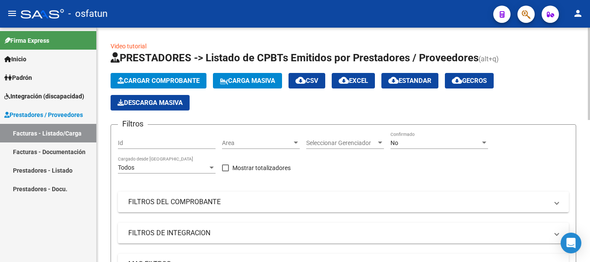
click at [155, 79] on span "Cargar Comprobante" at bounding box center [158, 81] width 82 height 8
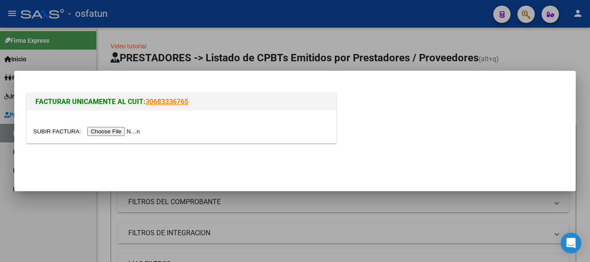
click at [138, 133] on input "file" at bounding box center [87, 131] width 109 height 9
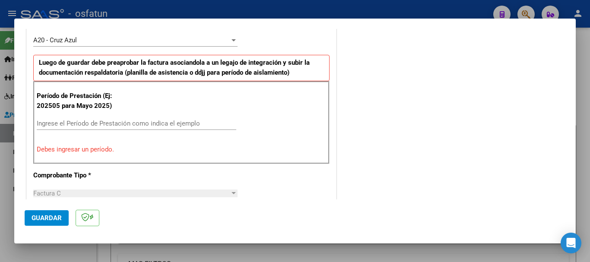
scroll to position [268, 0]
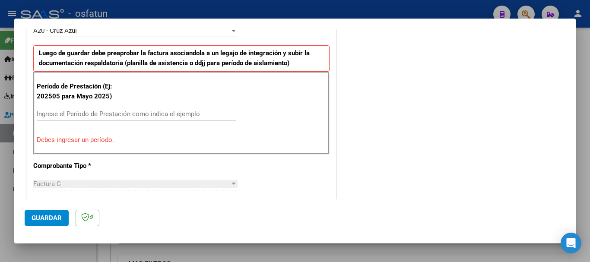
drag, startPoint x: 196, startPoint y: 108, endPoint x: 180, endPoint y: 110, distance: 16.1
click at [195, 108] on div "Ingrese el Período de Prestación como indica el ejemplo" at bounding box center [137, 114] width 200 height 13
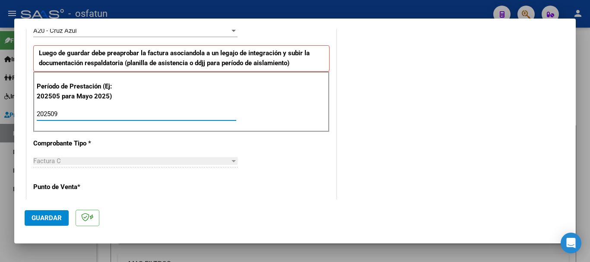
type input "202509"
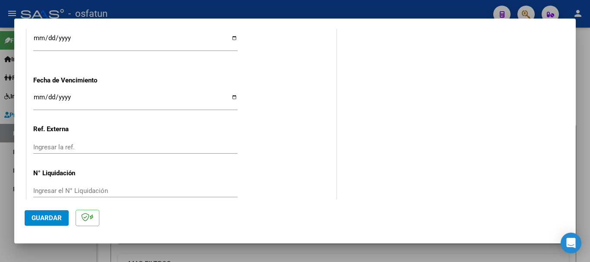
scroll to position [683, 0]
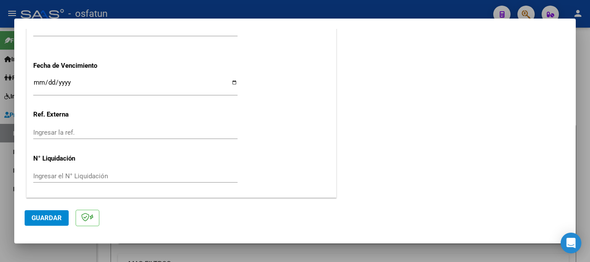
click at [48, 222] on button "Guardar" at bounding box center [47, 218] width 44 height 16
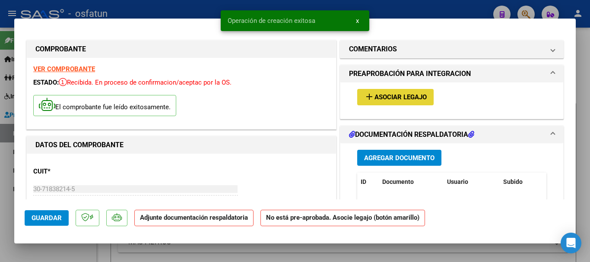
click at [398, 92] on button "add Asociar Legajo" at bounding box center [395, 97] width 76 height 16
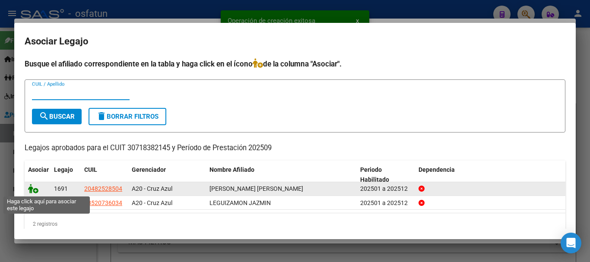
click at [31, 188] on icon at bounding box center [33, 189] width 10 height 10
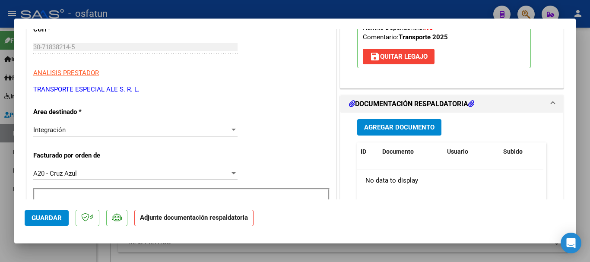
scroll to position [137, 0]
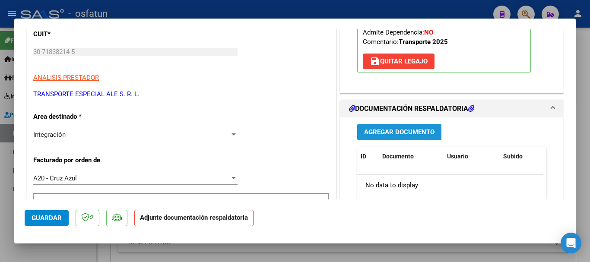
click at [392, 130] on span "Agregar Documento" at bounding box center [399, 133] width 70 height 8
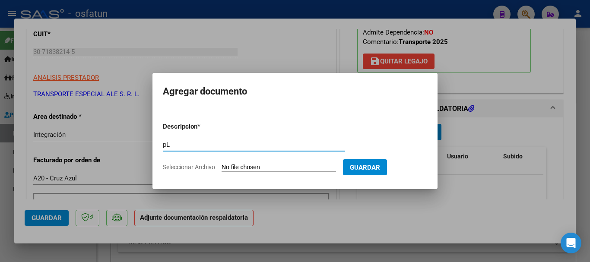
type input "p"
type input "Pl. asist"
click at [327, 167] on input "Seleccionar Archivo" at bounding box center [279, 168] width 114 height 8
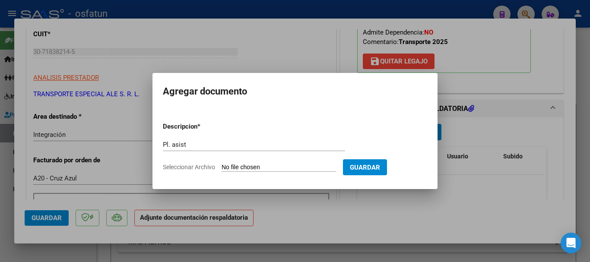
type input "C:\fakepath\Planilla asistencia [PERSON_NAME] - Terapias - [DATE] 001.jpg"
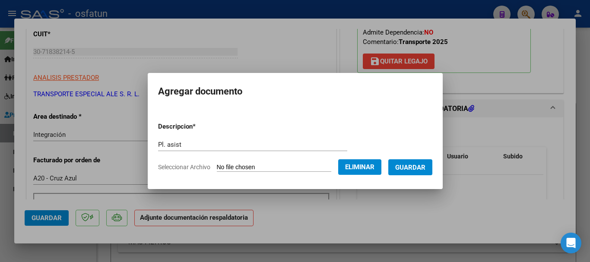
click at [420, 160] on button "Guardar" at bounding box center [410, 167] width 44 height 16
click at [420, 169] on span "Guardar" at bounding box center [410, 168] width 30 height 8
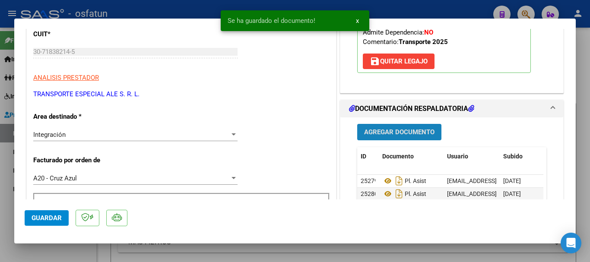
click at [382, 133] on span "Agregar Documento" at bounding box center [399, 133] width 70 height 8
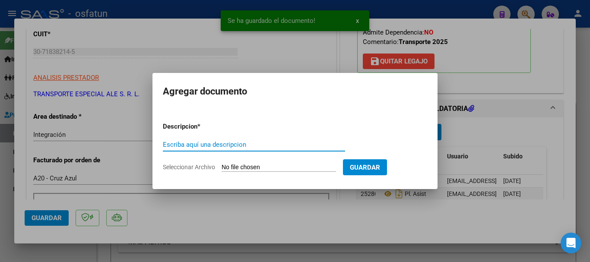
drag, startPoint x: 530, startPoint y: 216, endPoint x: 437, endPoint y: 230, distance: 93.5
click at [529, 217] on div at bounding box center [295, 131] width 590 height 262
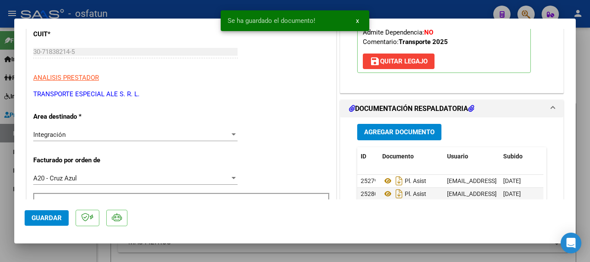
click at [381, 131] on span "Agregar Documento" at bounding box center [399, 133] width 70 height 8
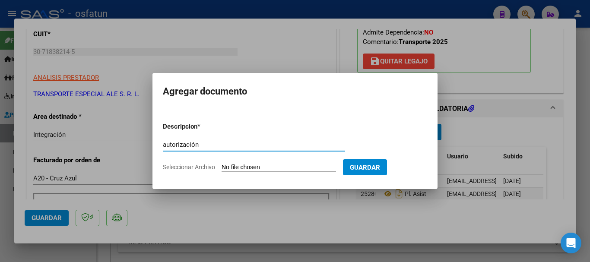
type input "autorización"
click at [265, 174] on form "Descripcion * autorización Escriba aquí una descripcion Seleccionar Archivo Gua…" at bounding box center [295, 146] width 264 height 63
click at [261, 170] on input "Seleccionar Archivo" at bounding box center [279, 168] width 114 height 8
type input "C:\fakepath\Prespuestos [PERSON_NAME] (Sin dependencia) 2025.pdf"
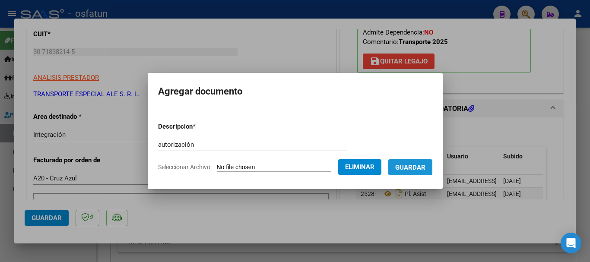
click at [424, 172] on button "Guardar" at bounding box center [410, 167] width 44 height 16
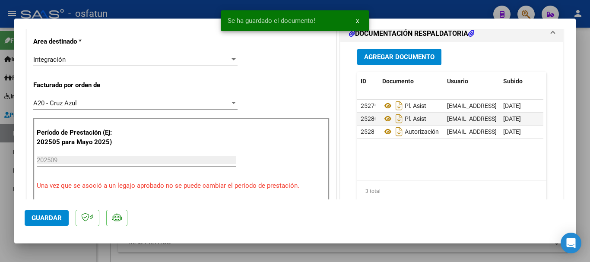
scroll to position [198, 0]
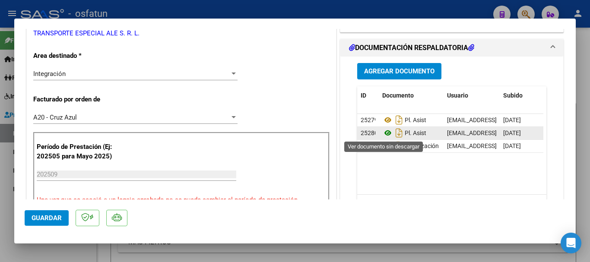
drag, startPoint x: 418, startPoint y: 131, endPoint x: 385, endPoint y: 136, distance: 33.6
click at [385, 136] on icon at bounding box center [387, 133] width 11 height 10
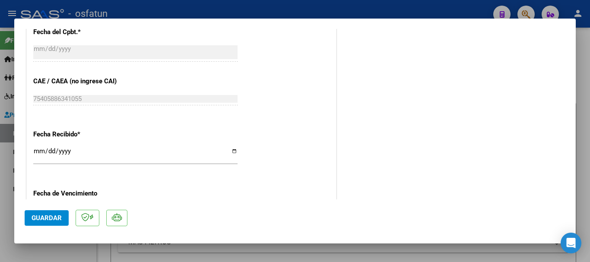
scroll to position [695, 0]
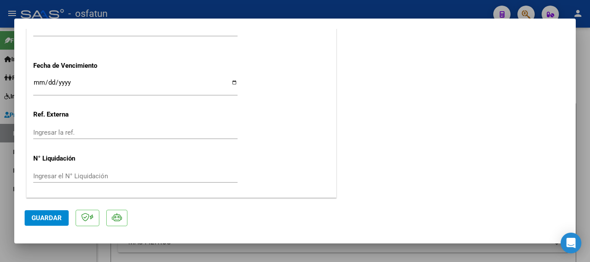
click at [49, 217] on span "Guardar" at bounding box center [47, 218] width 30 height 8
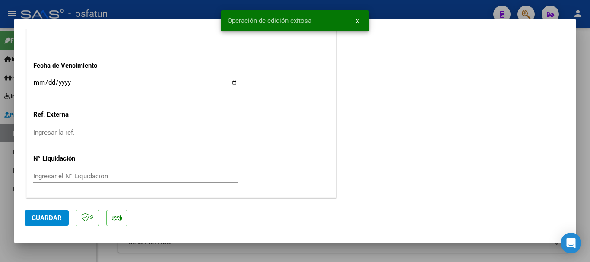
drag, startPoint x: 587, startPoint y: 200, endPoint x: 540, endPoint y: 221, distance: 51.0
click at [586, 200] on div at bounding box center [295, 131] width 590 height 262
type input "$ 0,00"
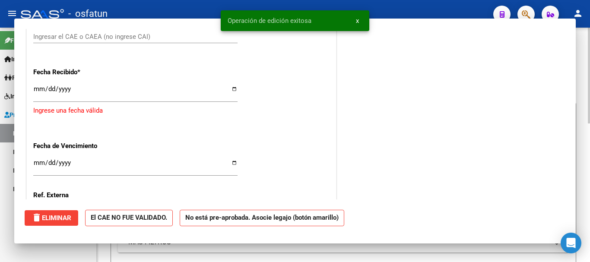
scroll to position [0, 0]
